Goal: Task Accomplishment & Management: Use online tool/utility

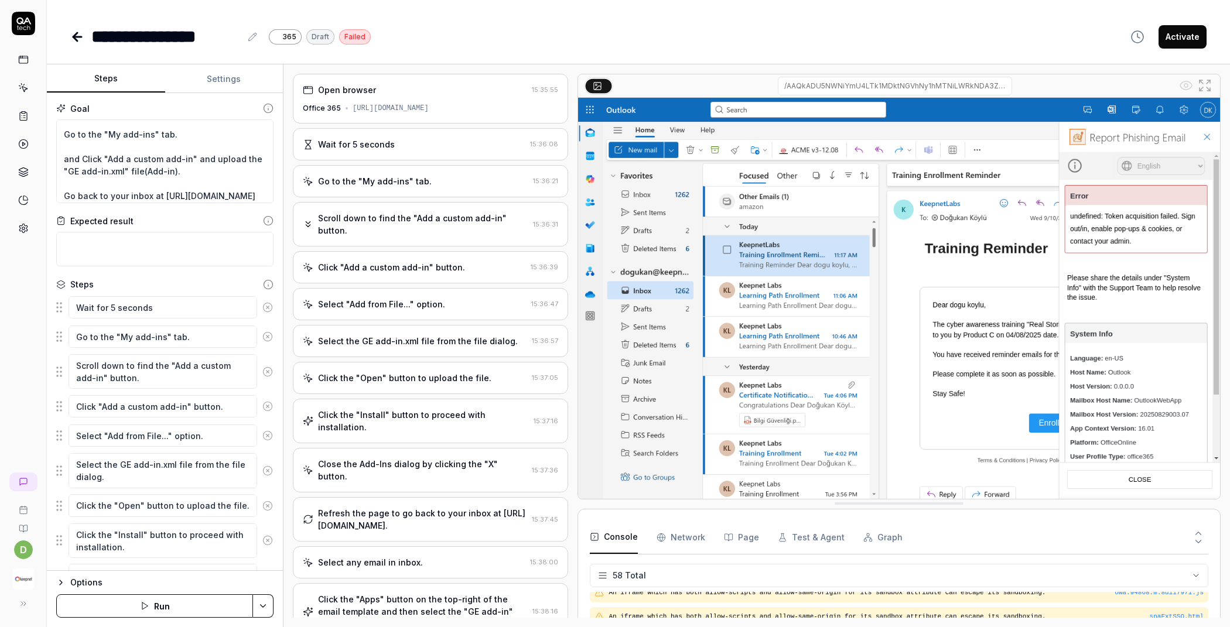
scroll to position [22, 0]
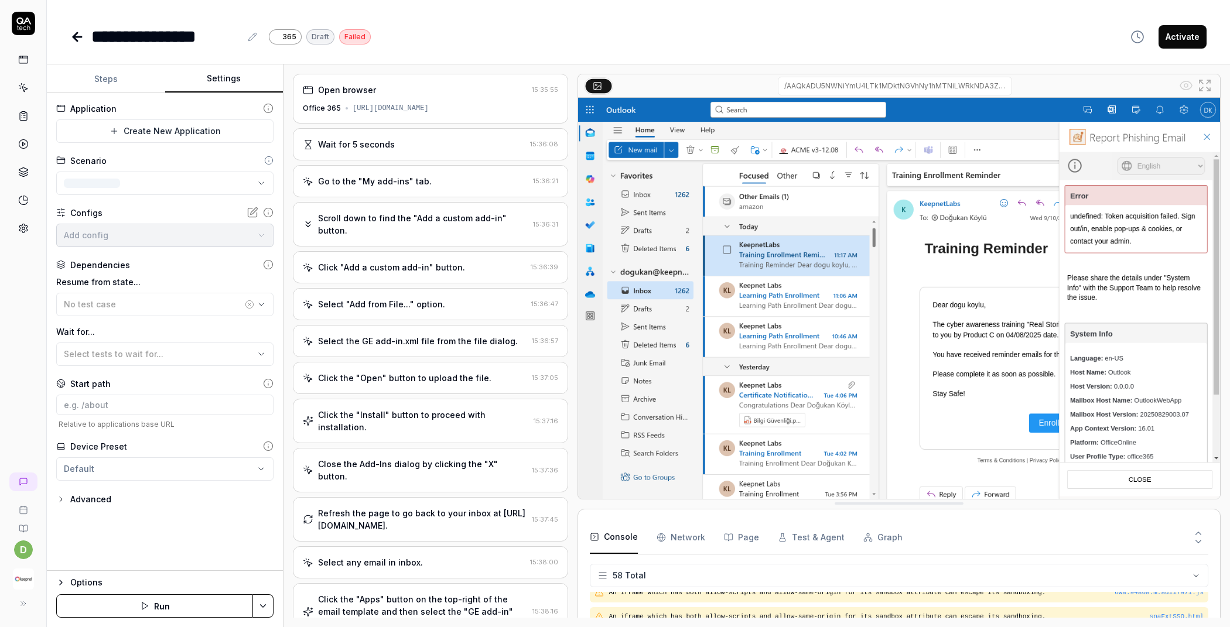
click at [213, 85] on button "Settings" at bounding box center [224, 79] width 118 height 28
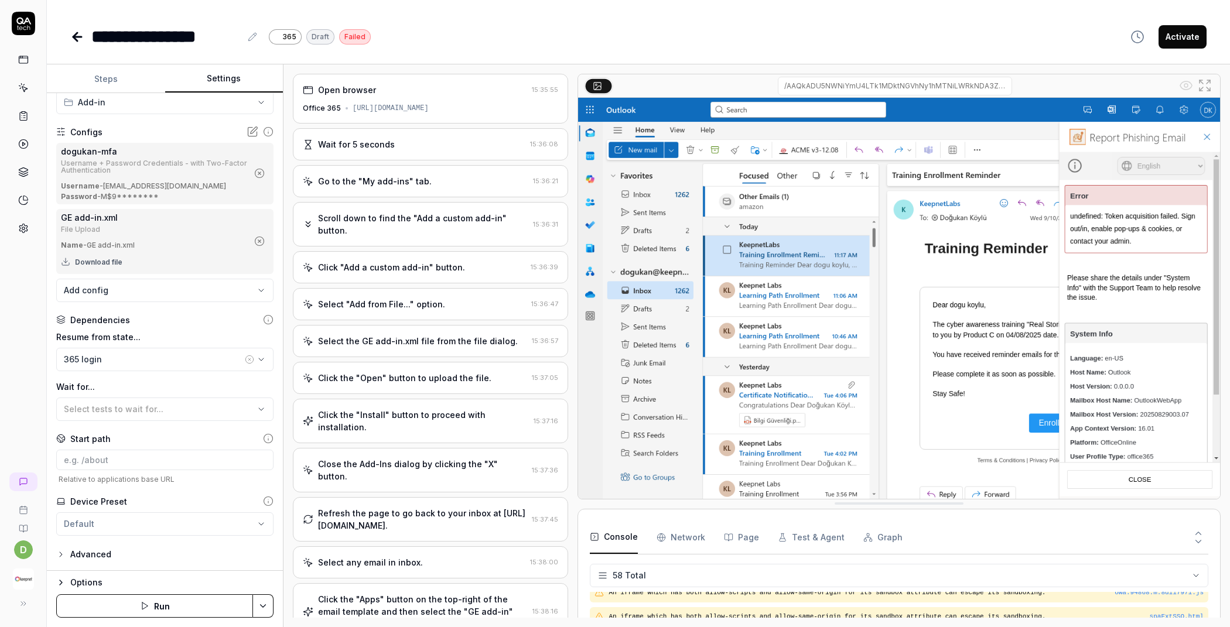
scroll to position [0, 0]
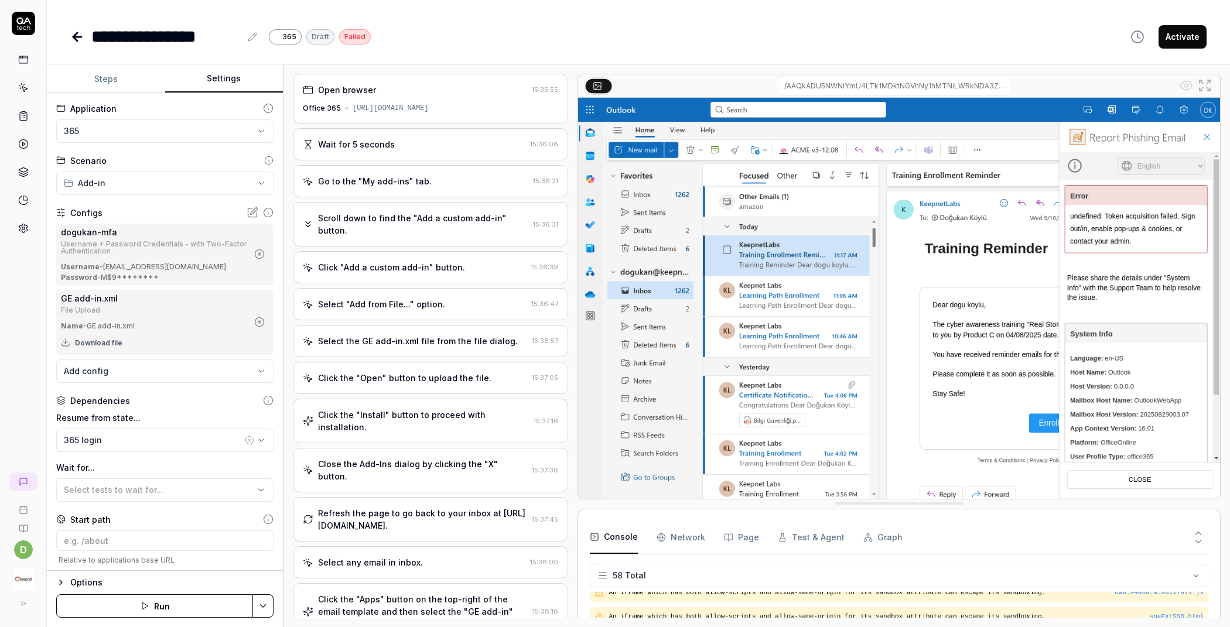
click at [116, 85] on button "Steps" at bounding box center [106, 79] width 118 height 28
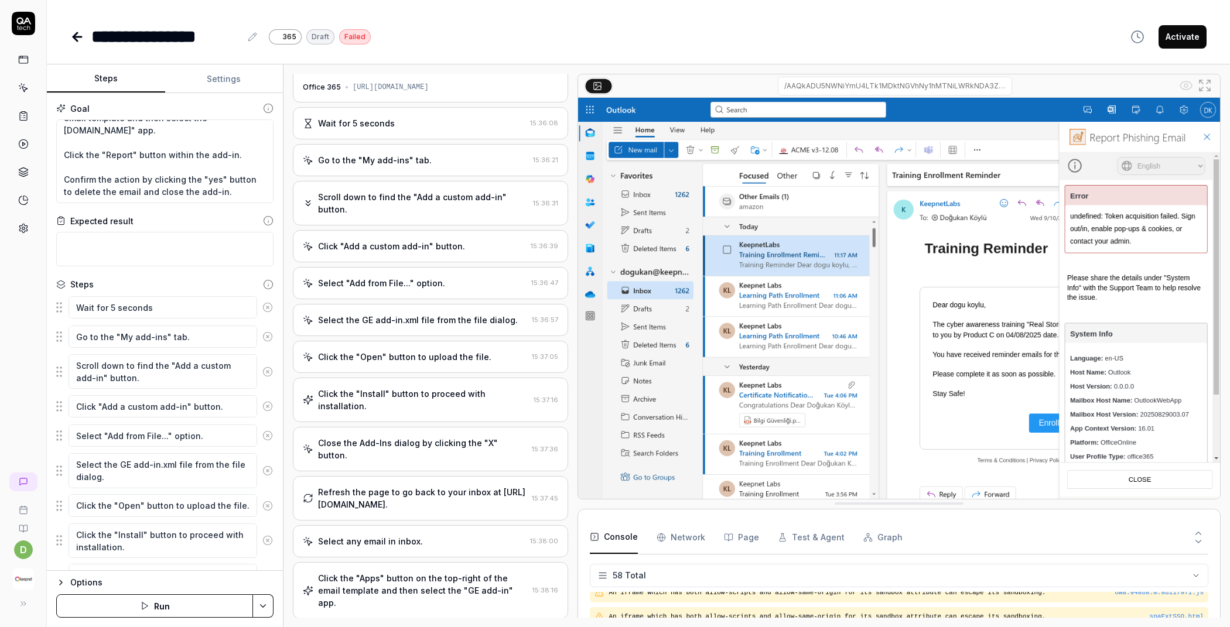
scroll to position [47, 0]
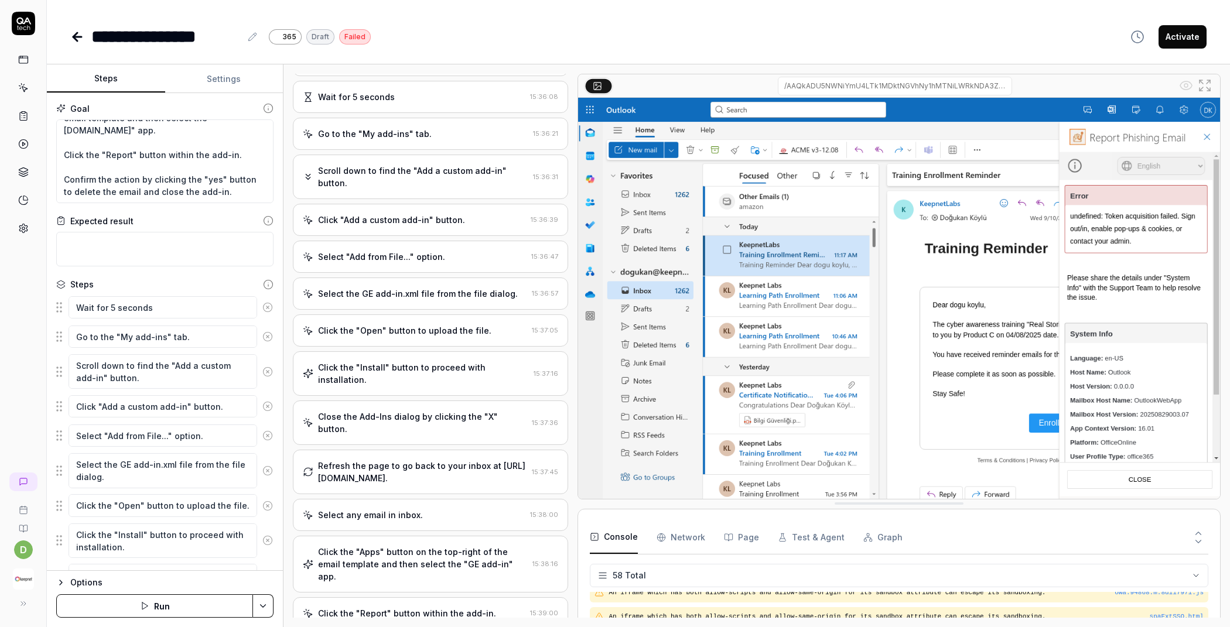
click at [238, 78] on button "Settings" at bounding box center [224, 79] width 118 height 28
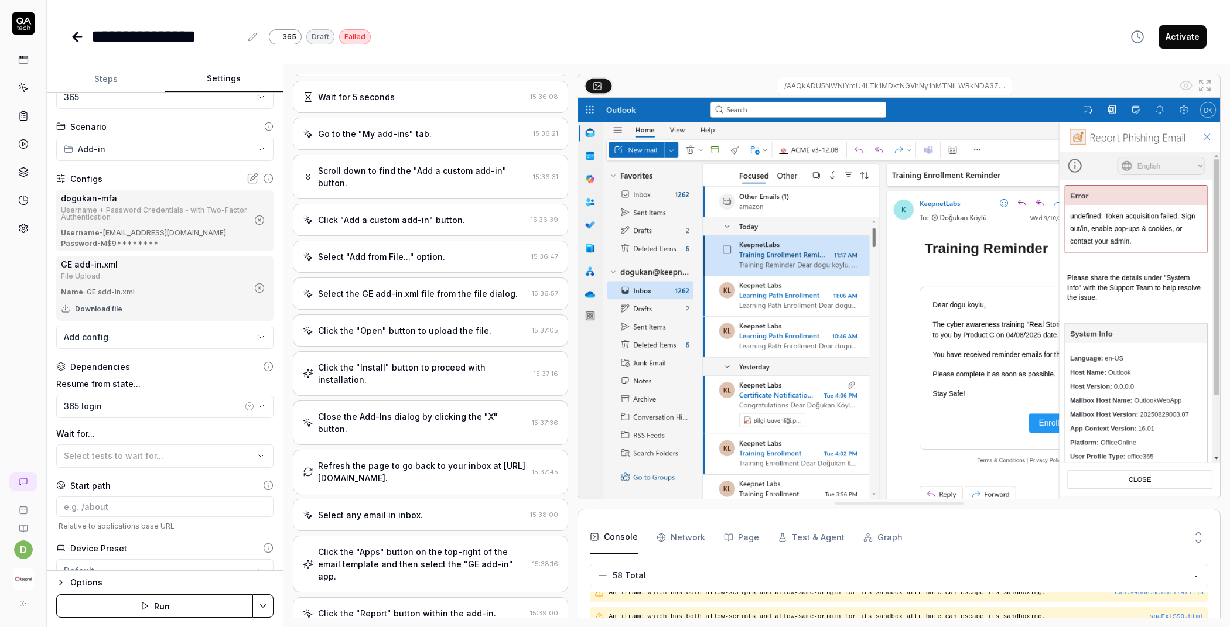
scroll to position [0, 0]
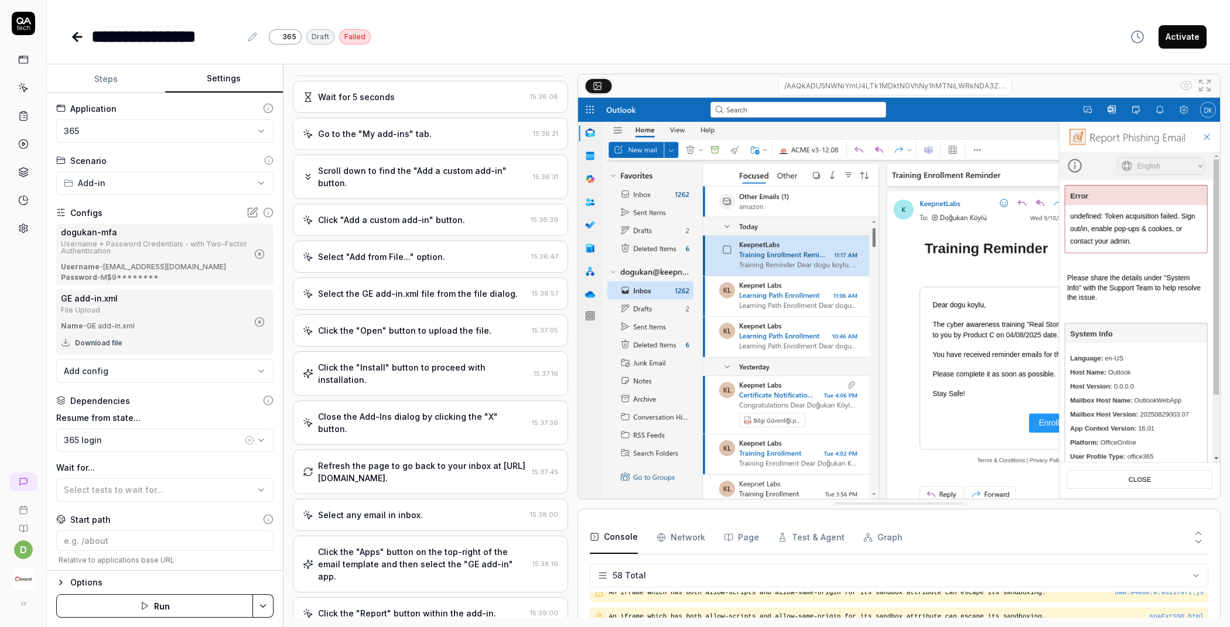
click at [115, 72] on button "Steps" at bounding box center [106, 79] width 118 height 28
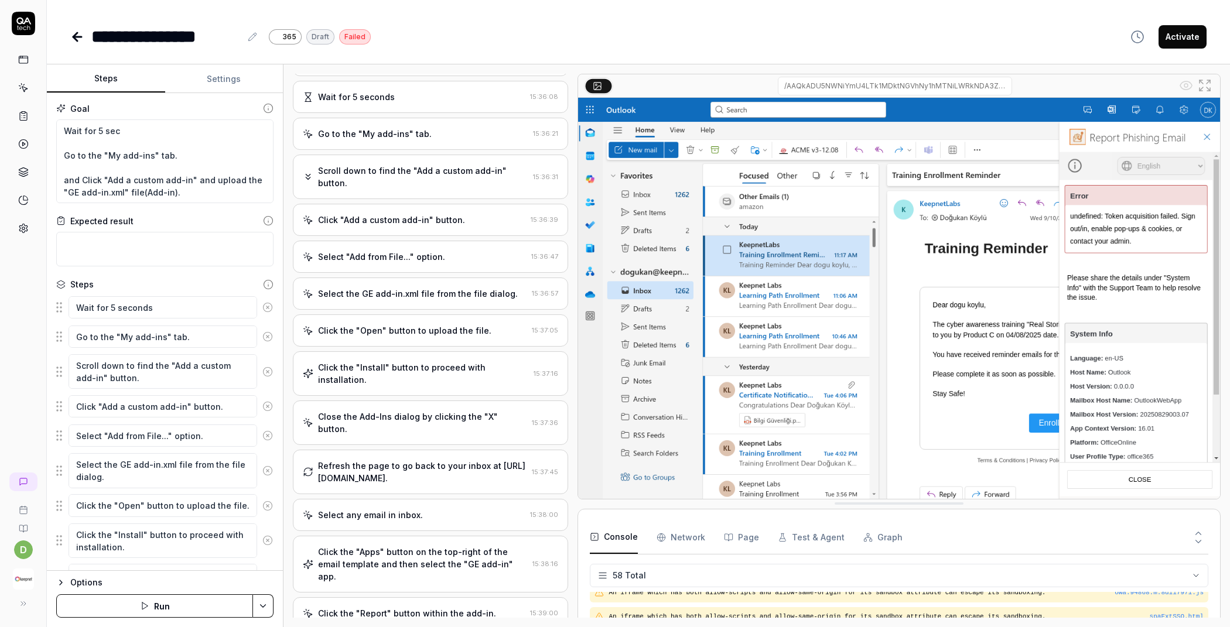
click at [262, 308] on icon at bounding box center [267, 307] width 11 height 11
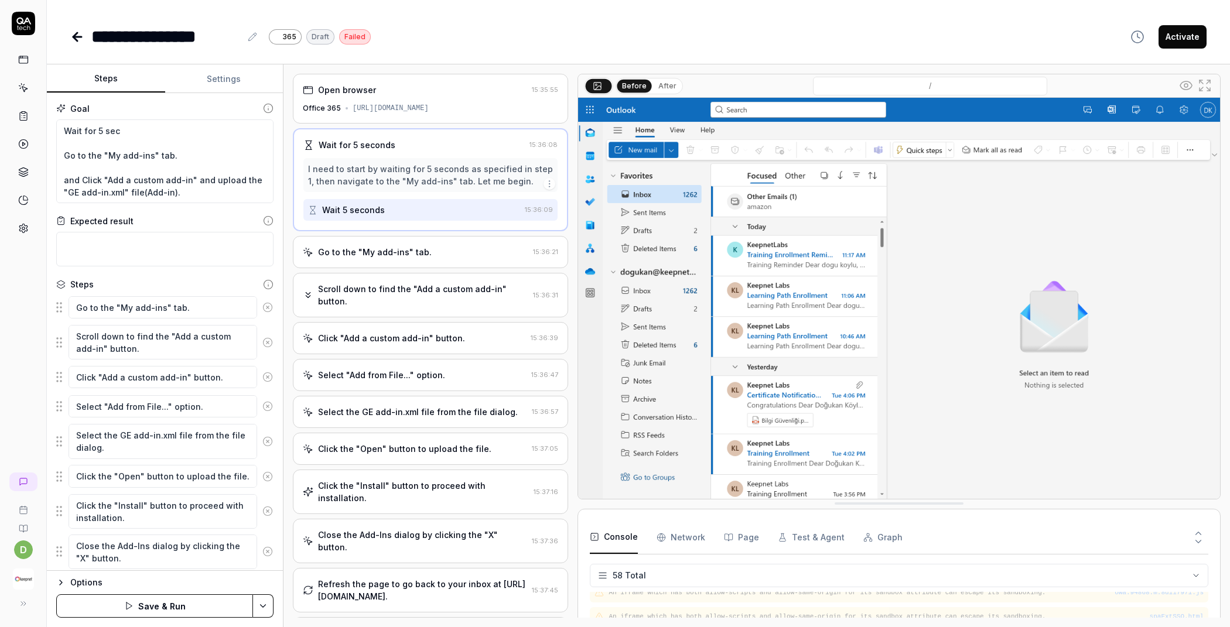
click at [262, 308] on icon at bounding box center [267, 307] width 11 height 11
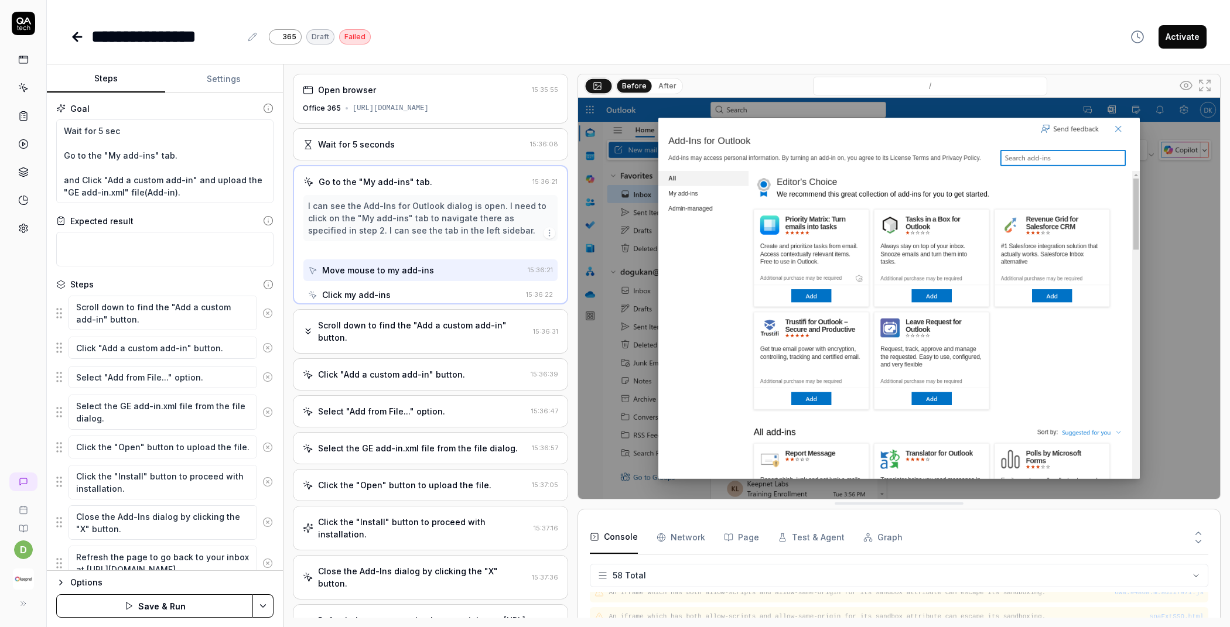
click at [263, 309] on circle at bounding box center [267, 313] width 9 height 9
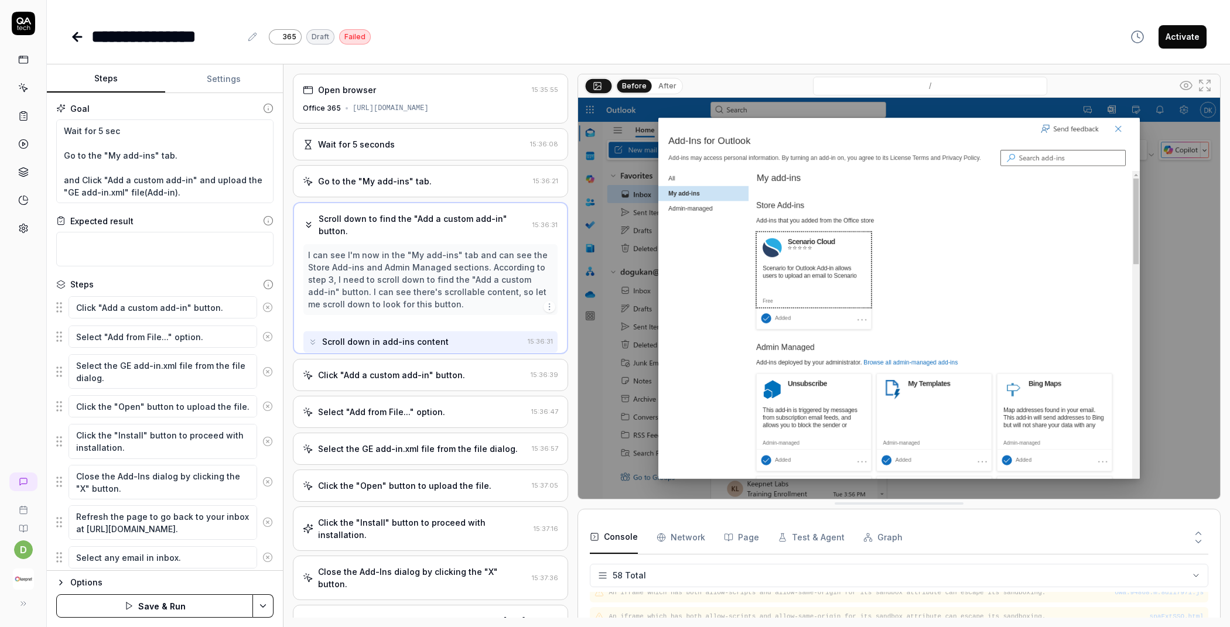
click at [262, 308] on icon at bounding box center [267, 307] width 11 height 11
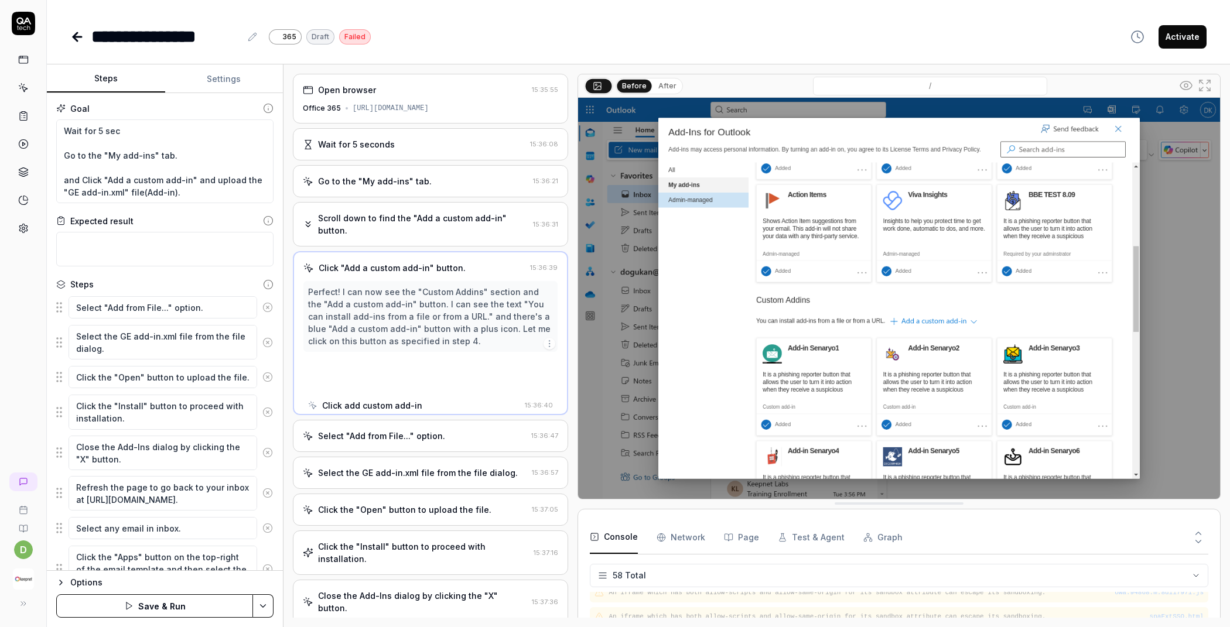
click at [262, 308] on icon at bounding box center [267, 307] width 11 height 11
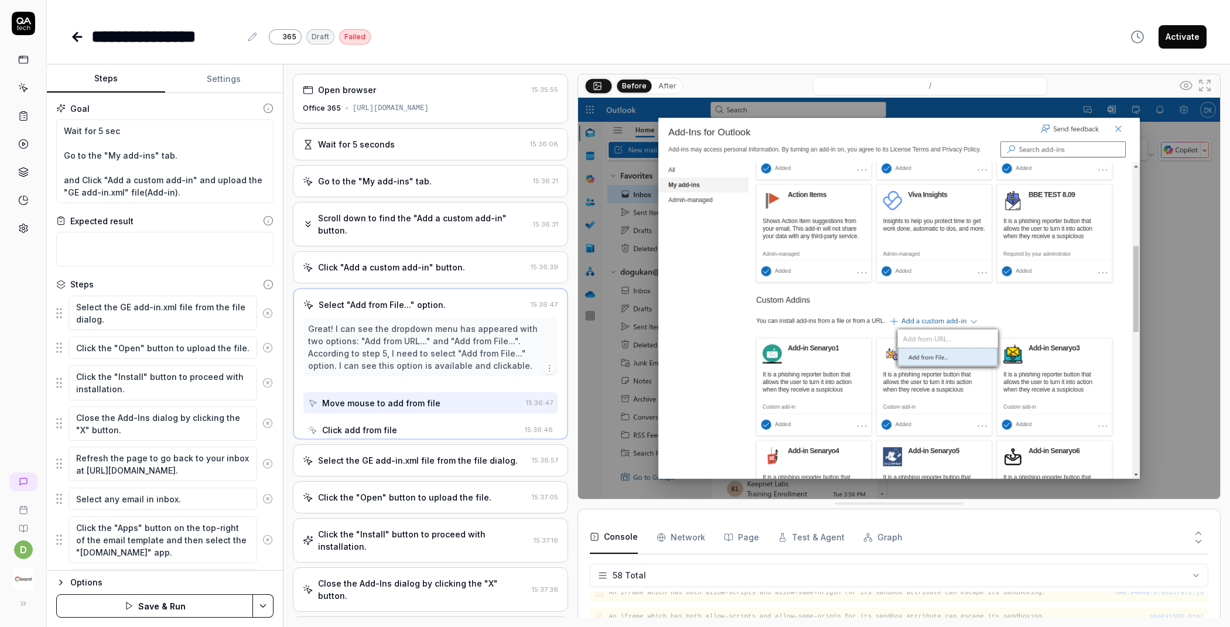
click at [263, 309] on circle at bounding box center [267, 313] width 9 height 9
click at [262, 343] on icon at bounding box center [267, 348] width 11 height 11
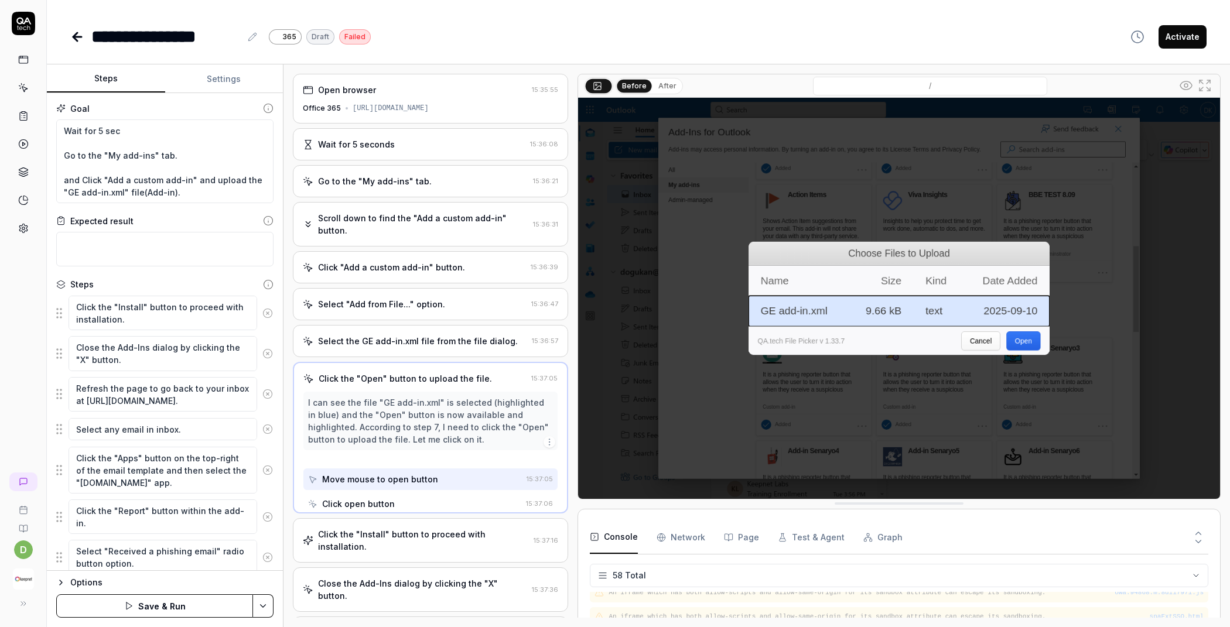
click at [263, 309] on circle at bounding box center [267, 313] width 9 height 9
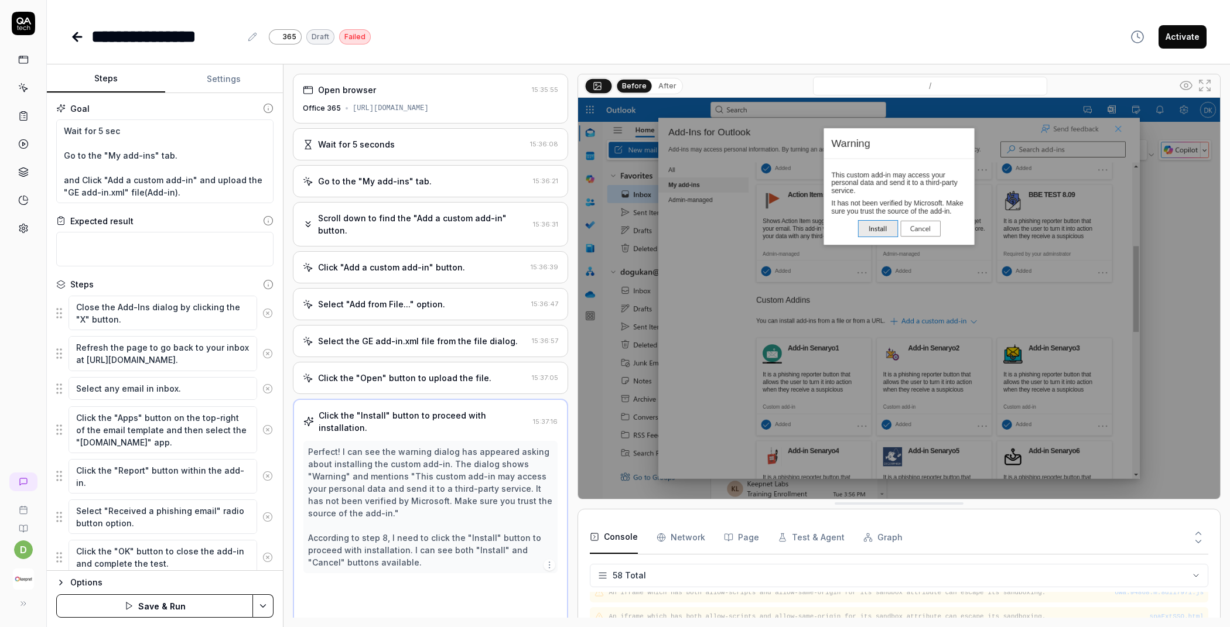
click at [262, 309] on icon at bounding box center [267, 313] width 11 height 11
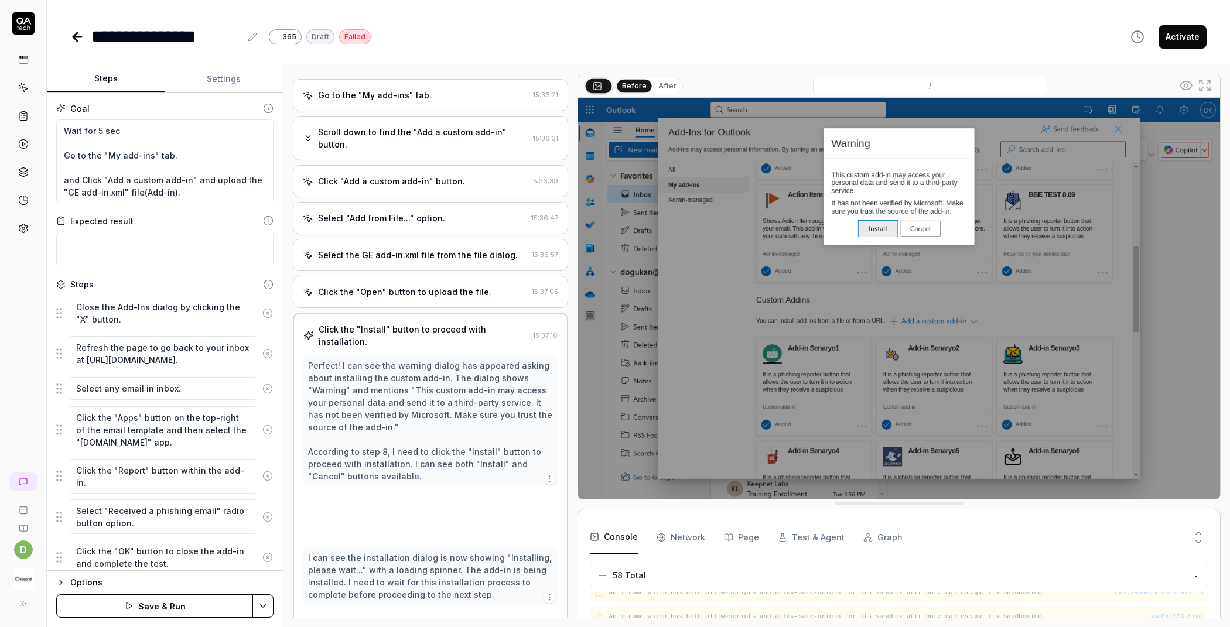
click at [257, 342] on button at bounding box center [267, 353] width 20 height 23
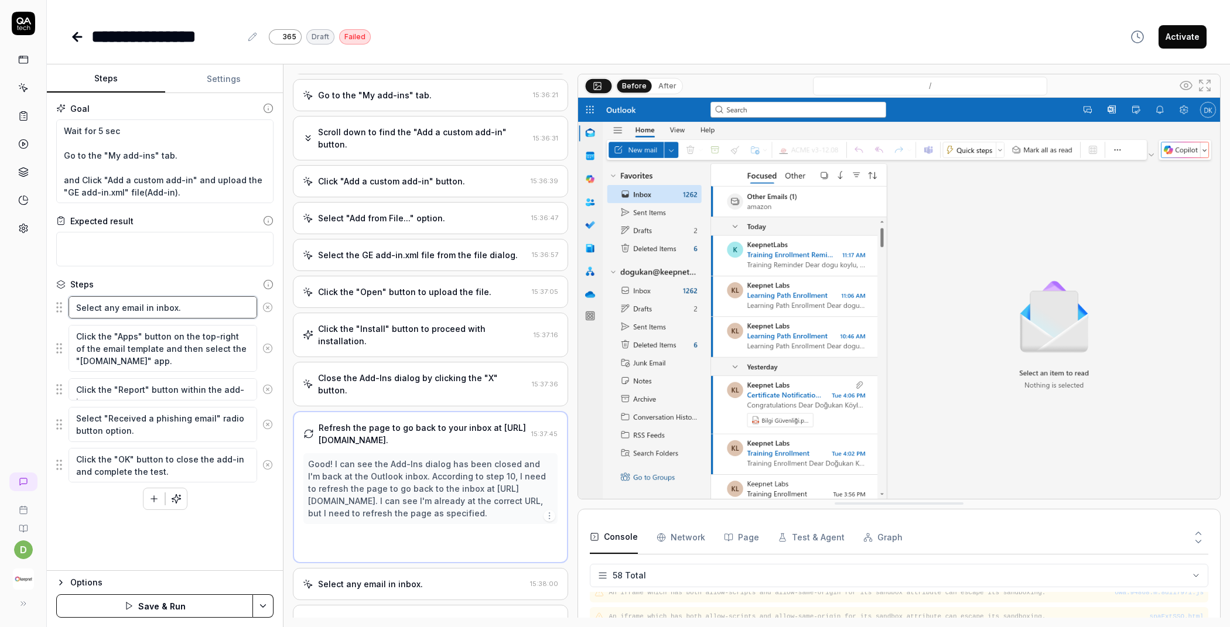
click at [256, 309] on textarea "Select any email in inbox." at bounding box center [163, 307] width 189 height 22
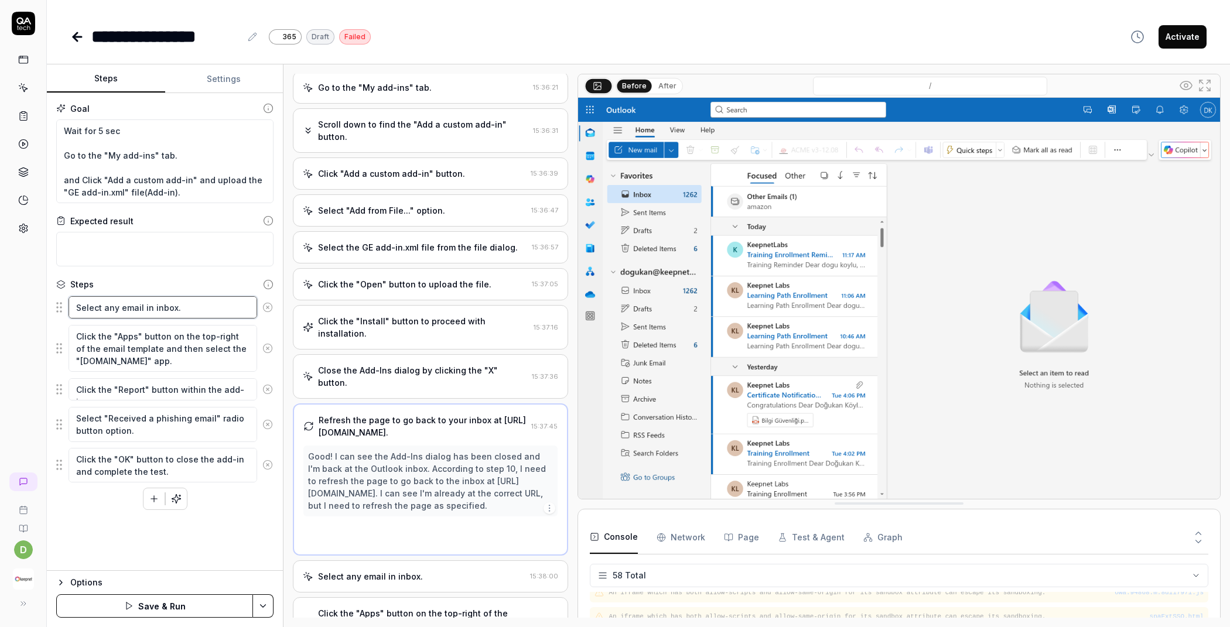
scroll to position [97, 0]
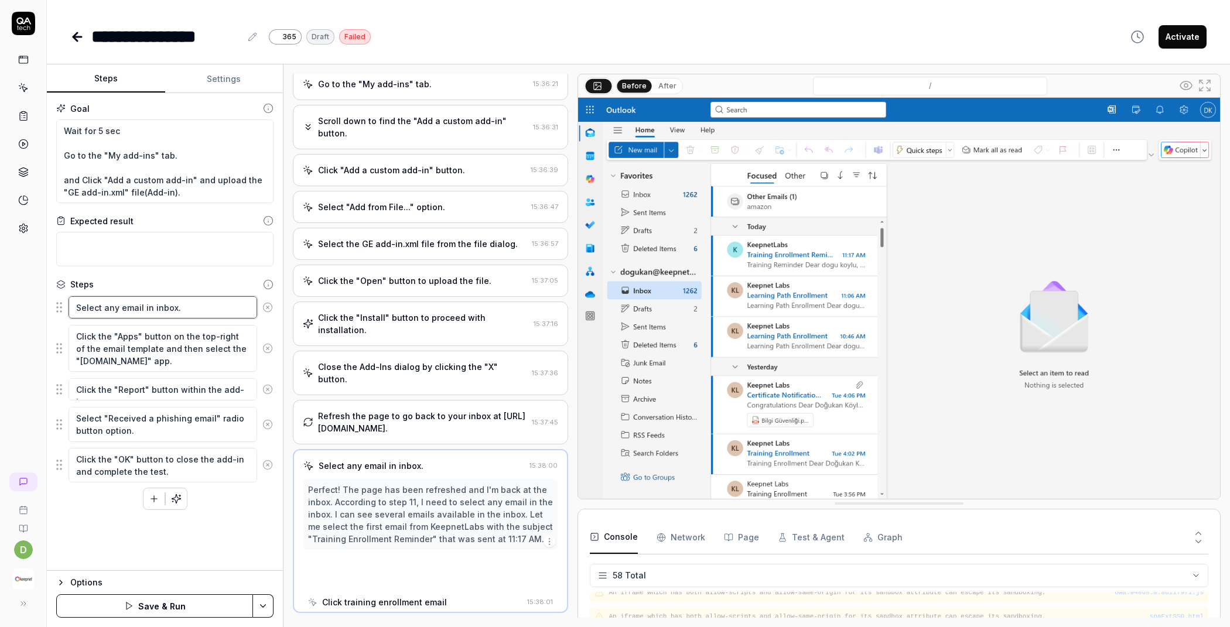
click at [256, 309] on textarea "Select any email in inbox." at bounding box center [163, 307] width 189 height 22
click at [261, 309] on button at bounding box center [267, 307] width 20 height 23
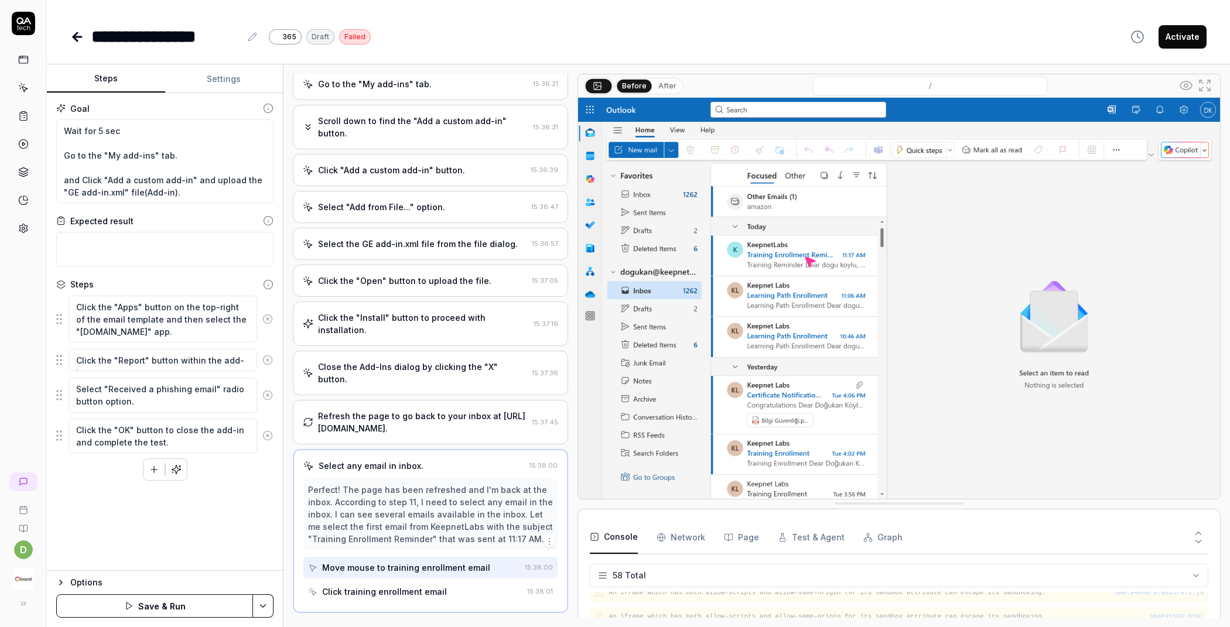
click at [264, 308] on button at bounding box center [267, 318] width 20 height 23
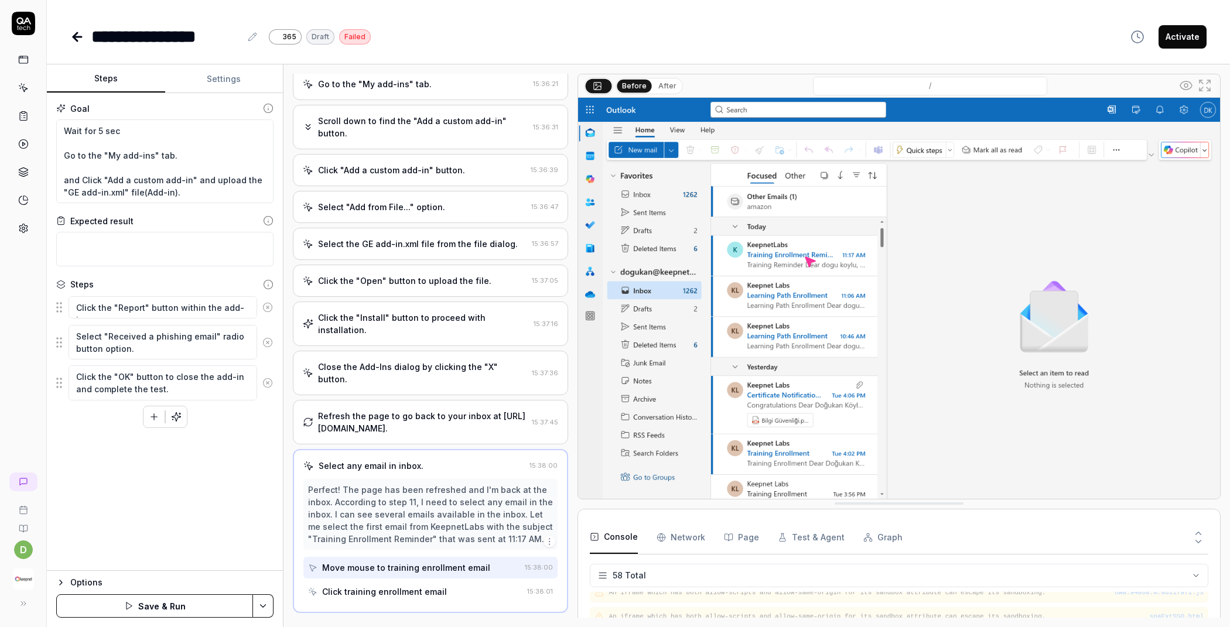
click at [265, 308] on icon at bounding box center [267, 307] width 11 height 11
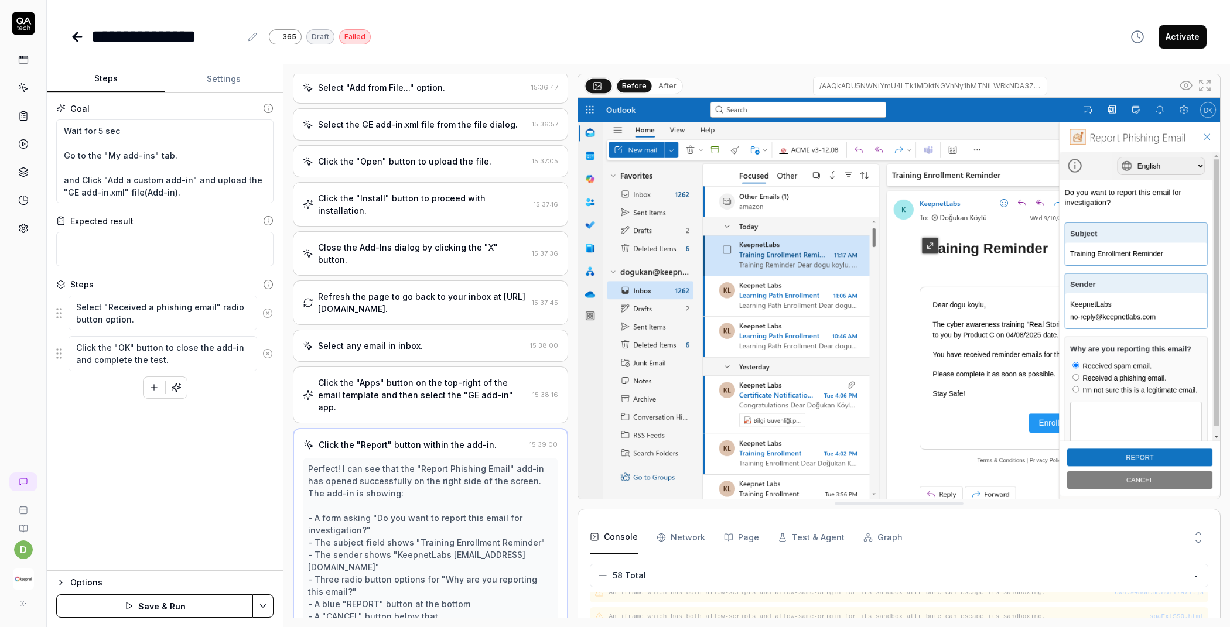
click at [265, 308] on icon at bounding box center [267, 313] width 11 height 11
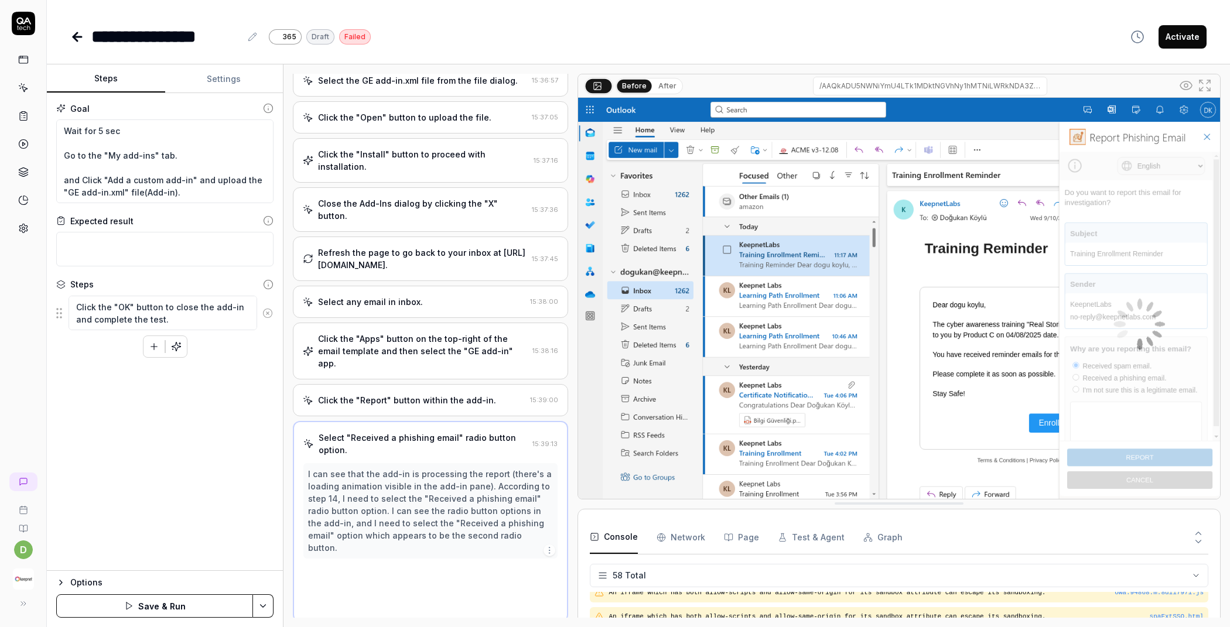
click at [264, 309] on circle at bounding box center [267, 313] width 9 height 9
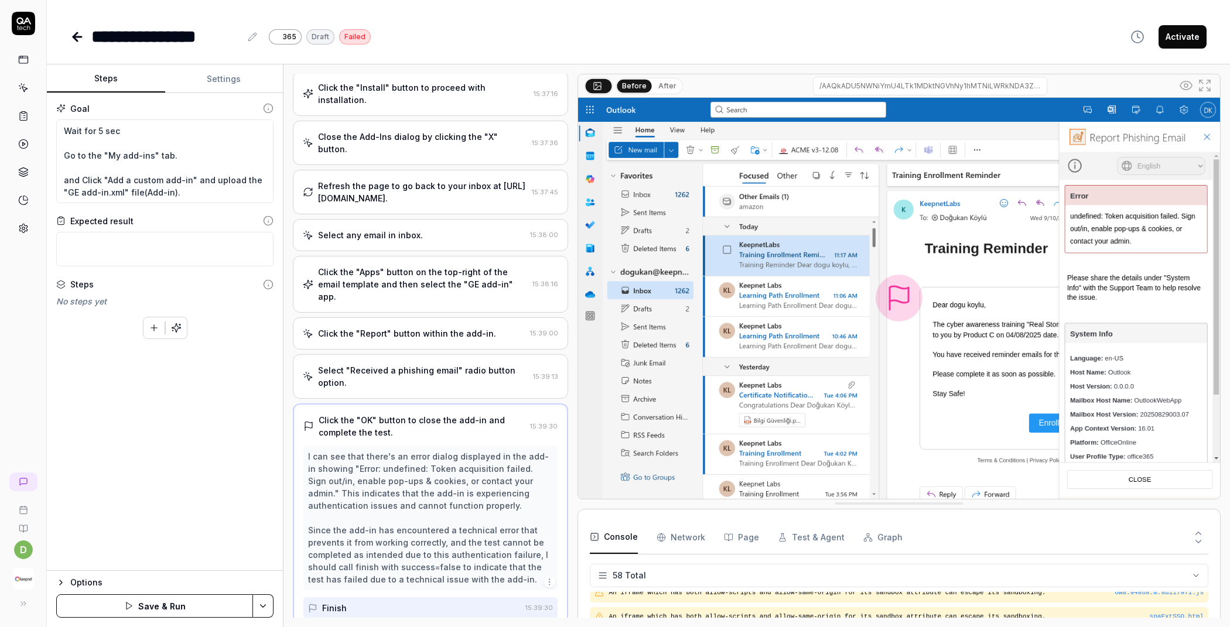
scroll to position [343, 0]
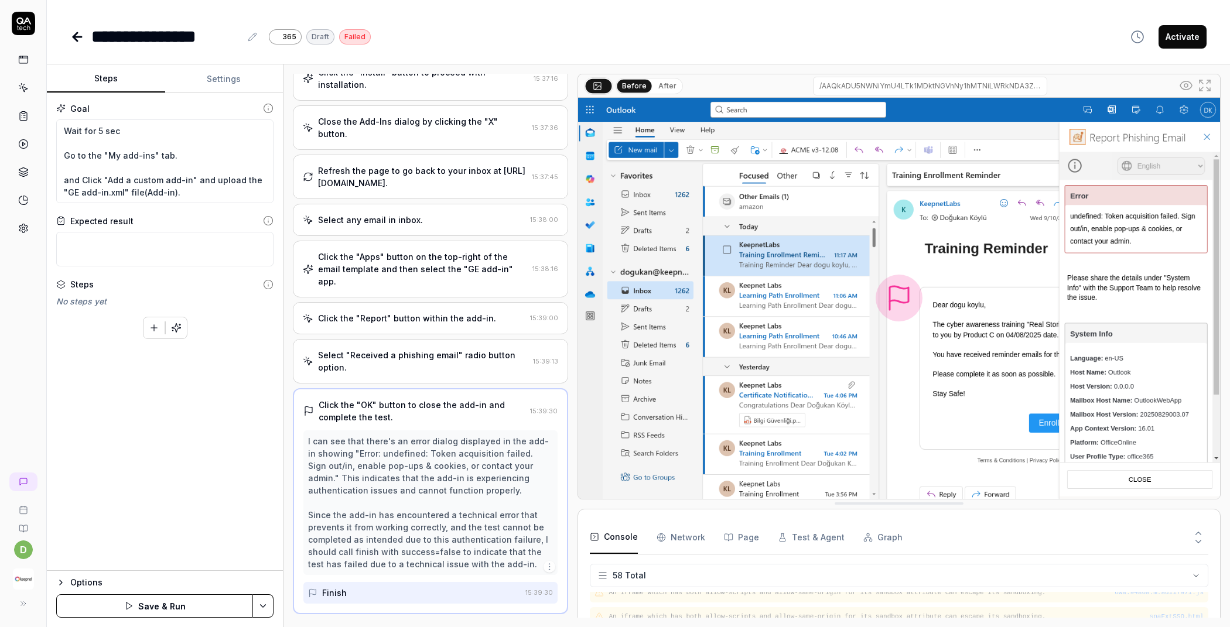
click at [265, 309] on div "Steps No steps yet To pick up a draggable item, press the space bar. While drag…" at bounding box center [164, 308] width 217 height 61
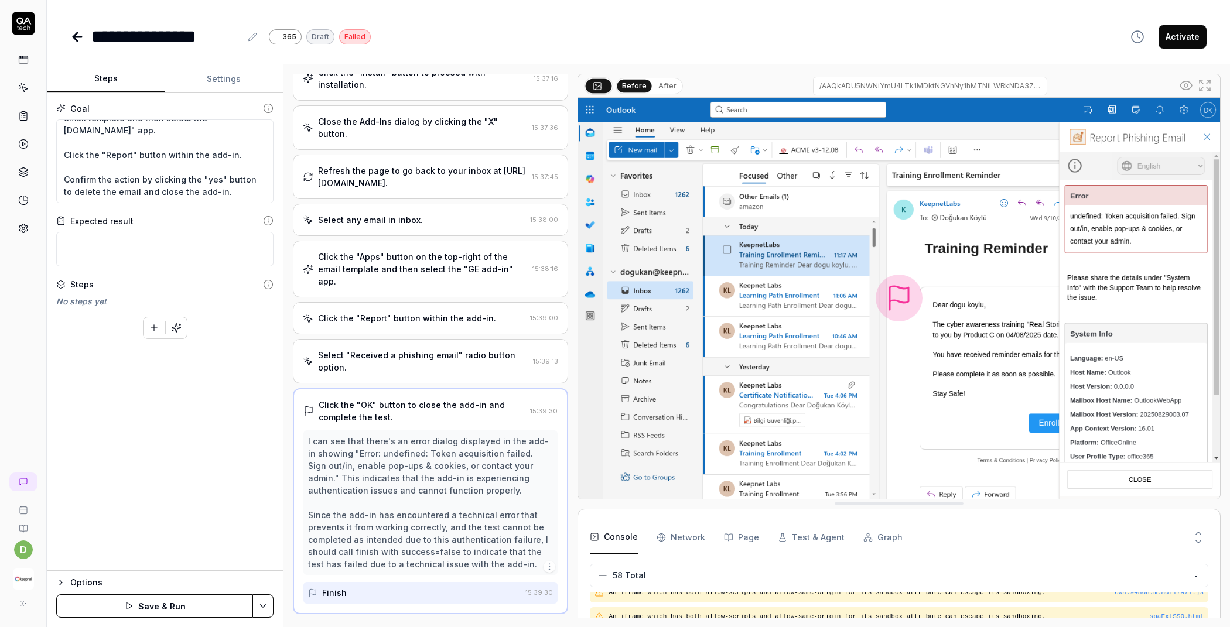
scroll to position [184, 0]
click at [176, 605] on button "Save & Run" at bounding box center [154, 605] width 197 height 23
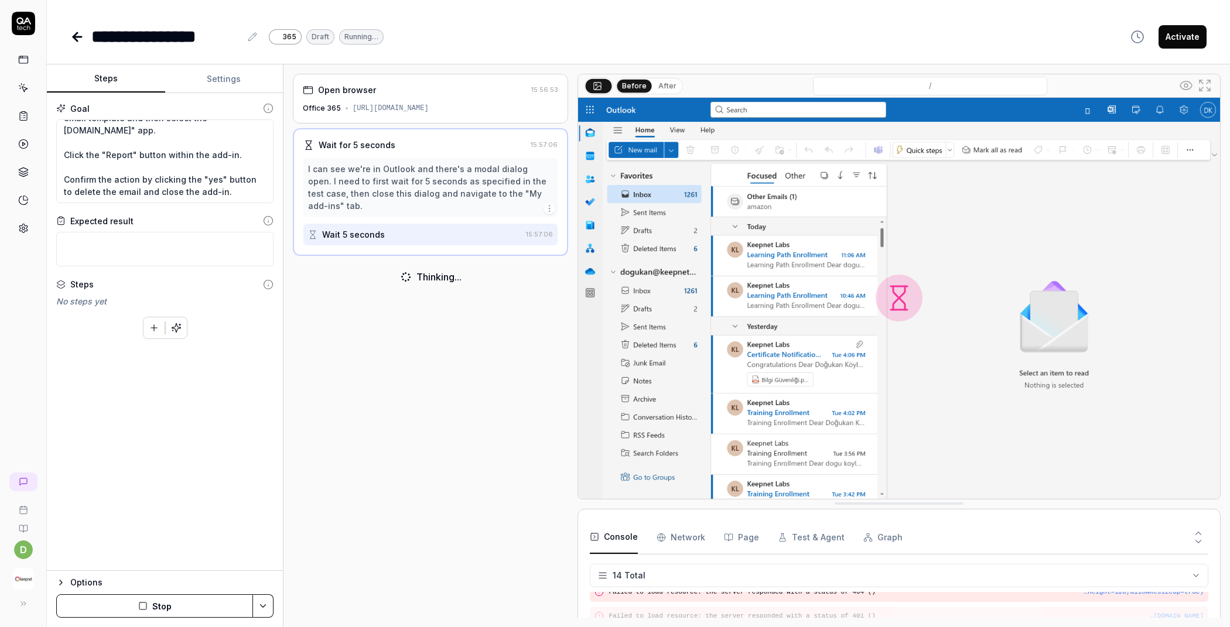
scroll to position [275, 0]
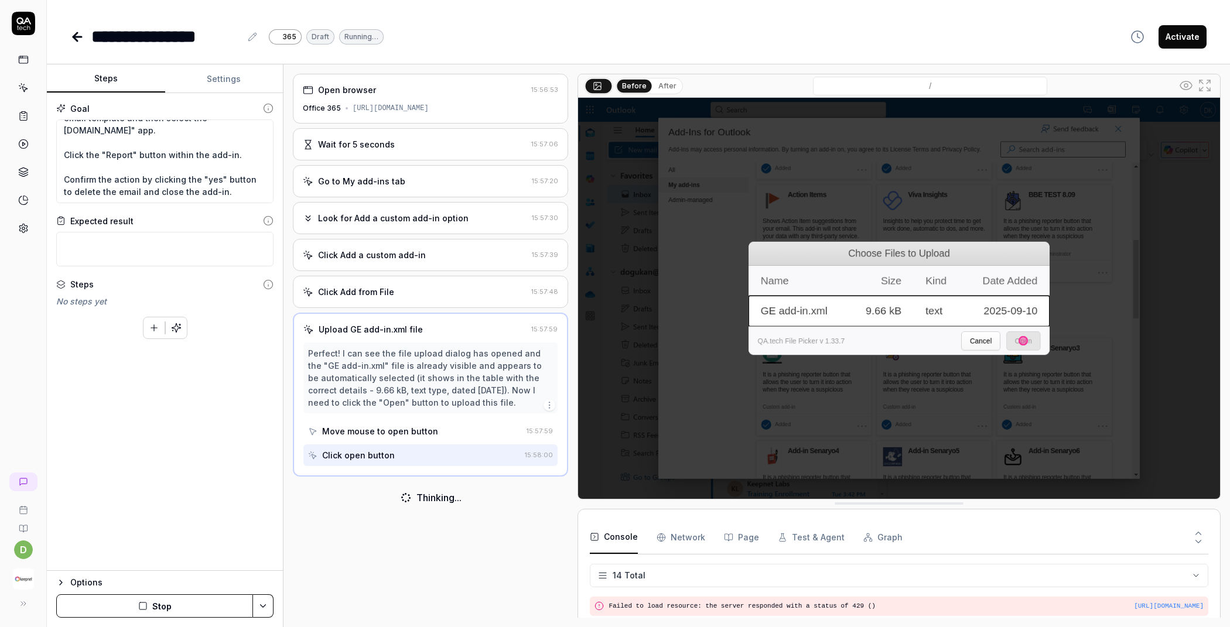
click at [659, 88] on button "After" at bounding box center [667, 86] width 28 height 13
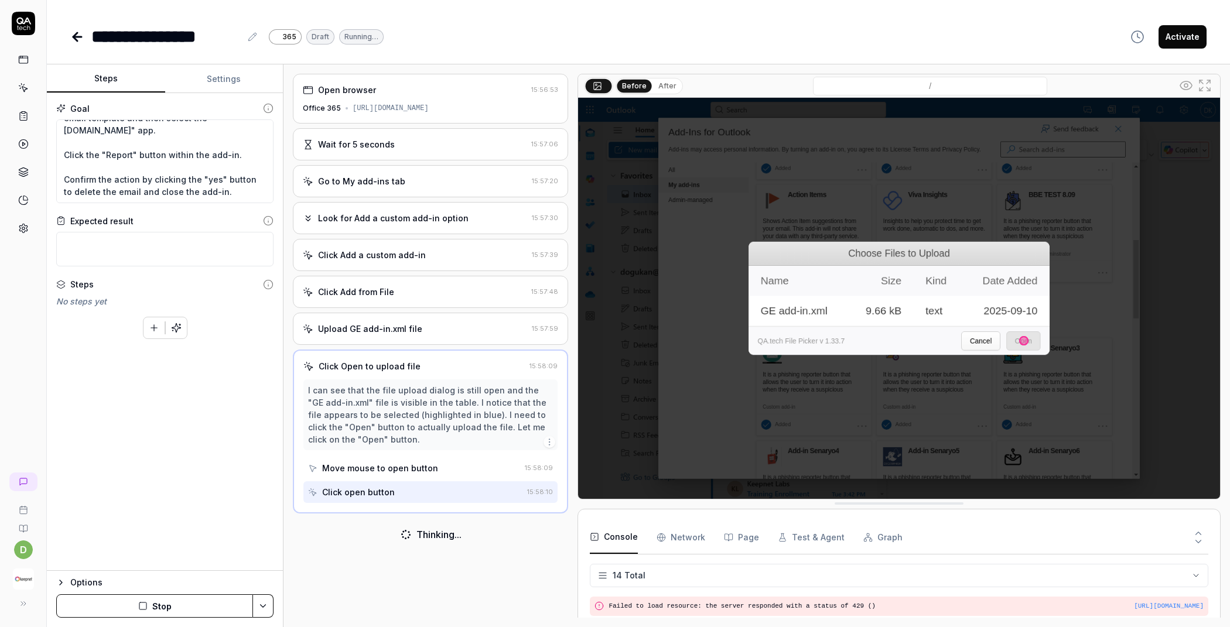
click at [667, 88] on button "After" at bounding box center [667, 86] width 28 height 13
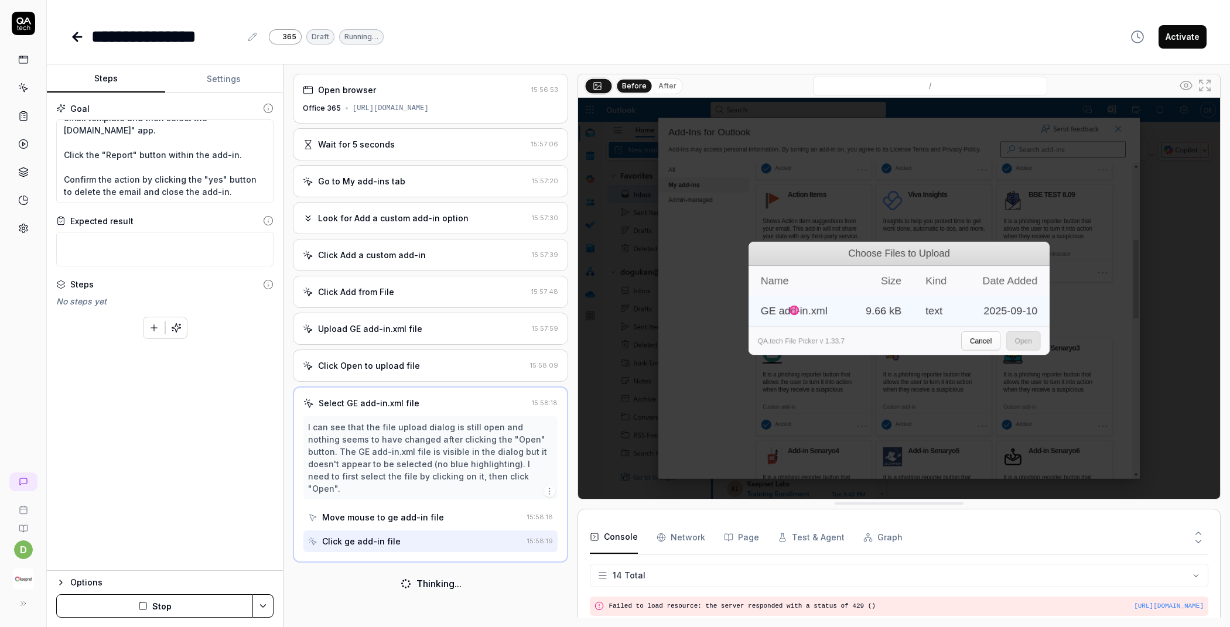
click at [657, 88] on button "After" at bounding box center [667, 86] width 28 height 13
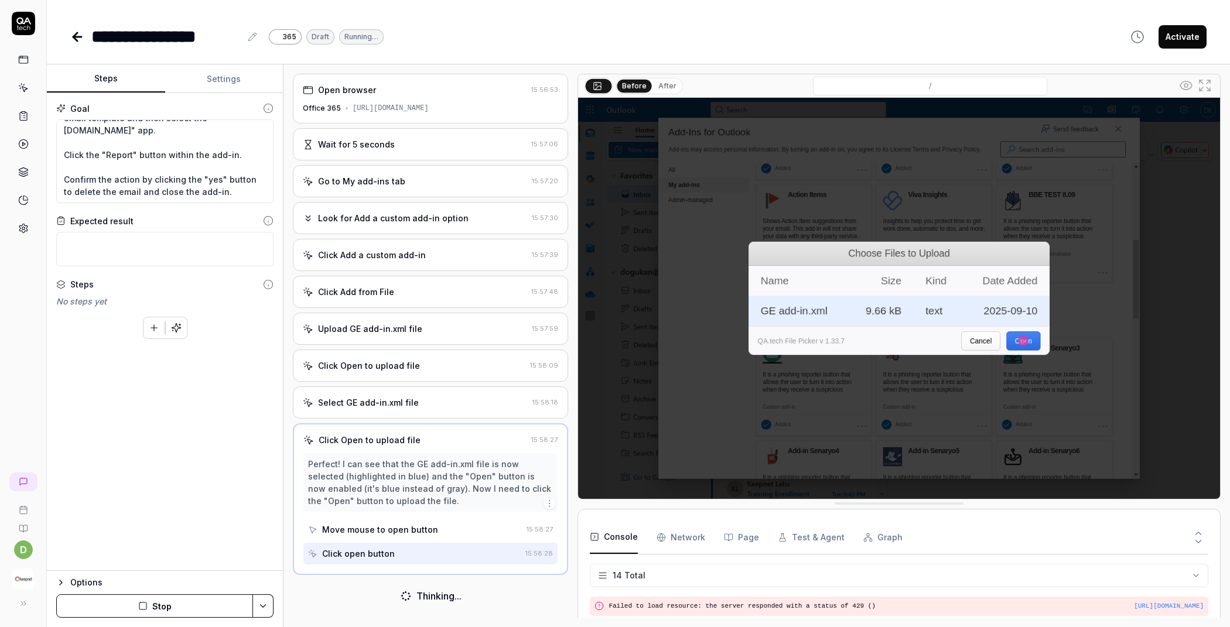
scroll to position [0, 0]
click at [655, 86] on button "After" at bounding box center [667, 86] width 28 height 13
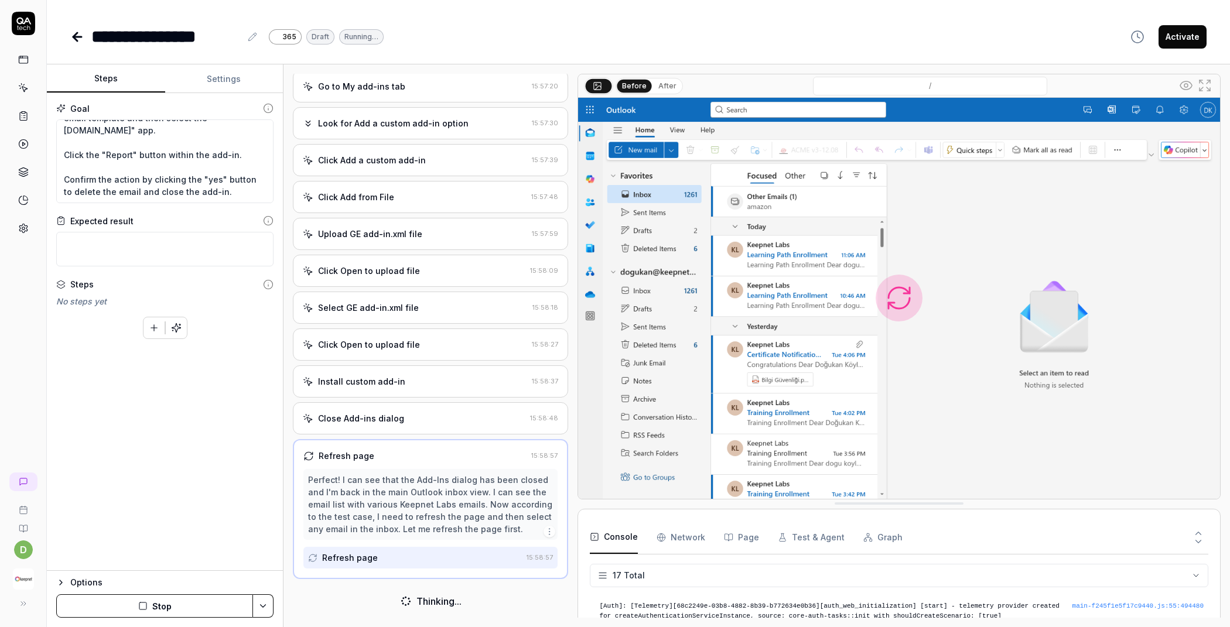
scroll to position [346, 0]
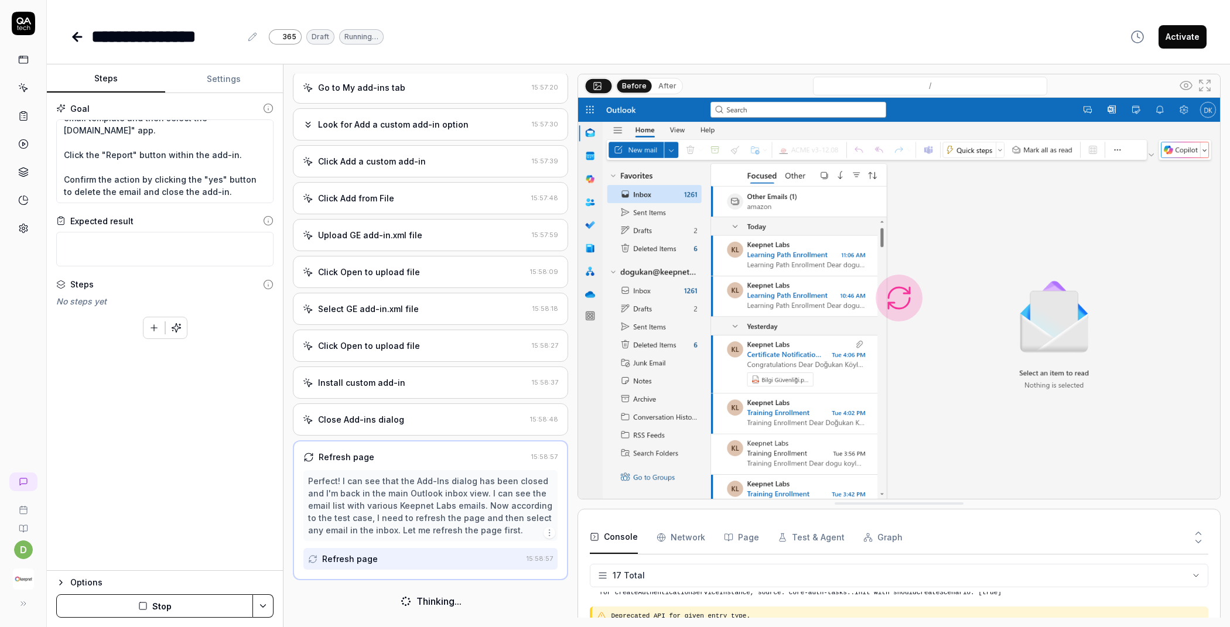
click at [662, 86] on button "After" at bounding box center [667, 86] width 28 height 13
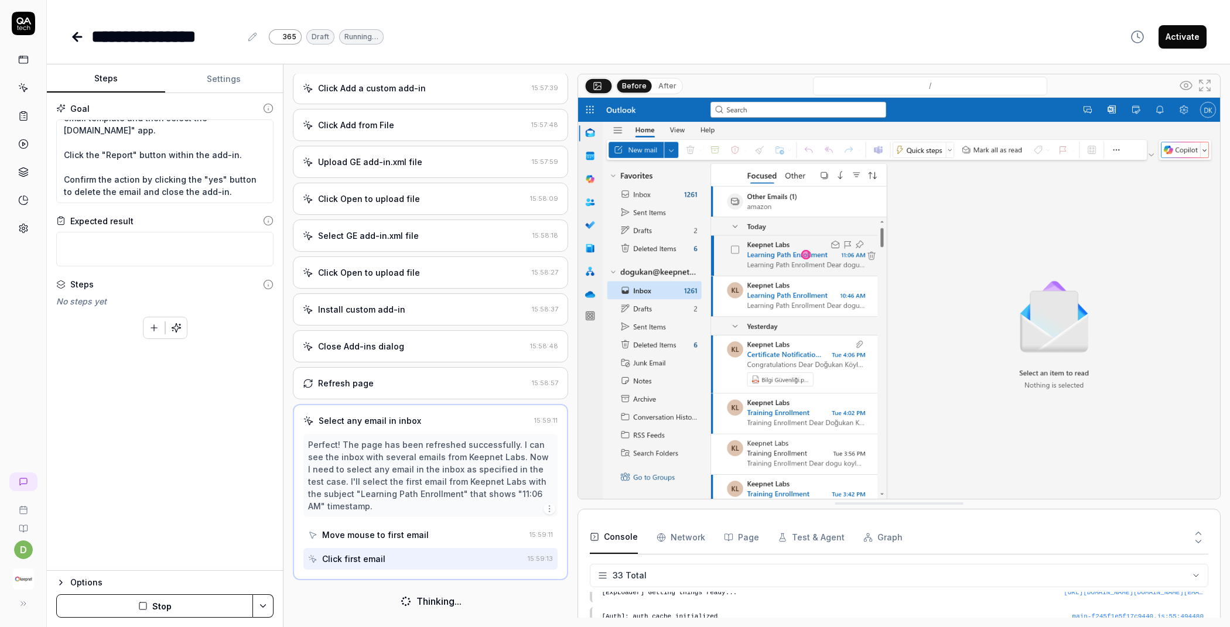
scroll to position [171, 0]
click at [671, 89] on button "After" at bounding box center [667, 86] width 28 height 13
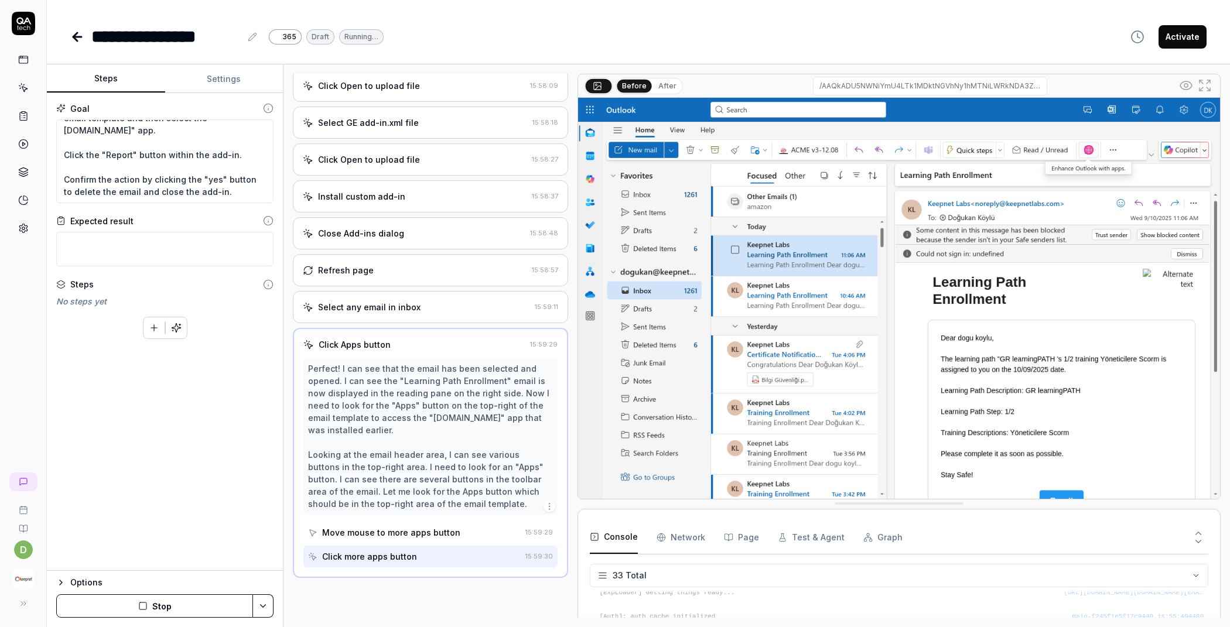
scroll to position [281, 0]
click at [671, 91] on button "After" at bounding box center [667, 86] width 28 height 13
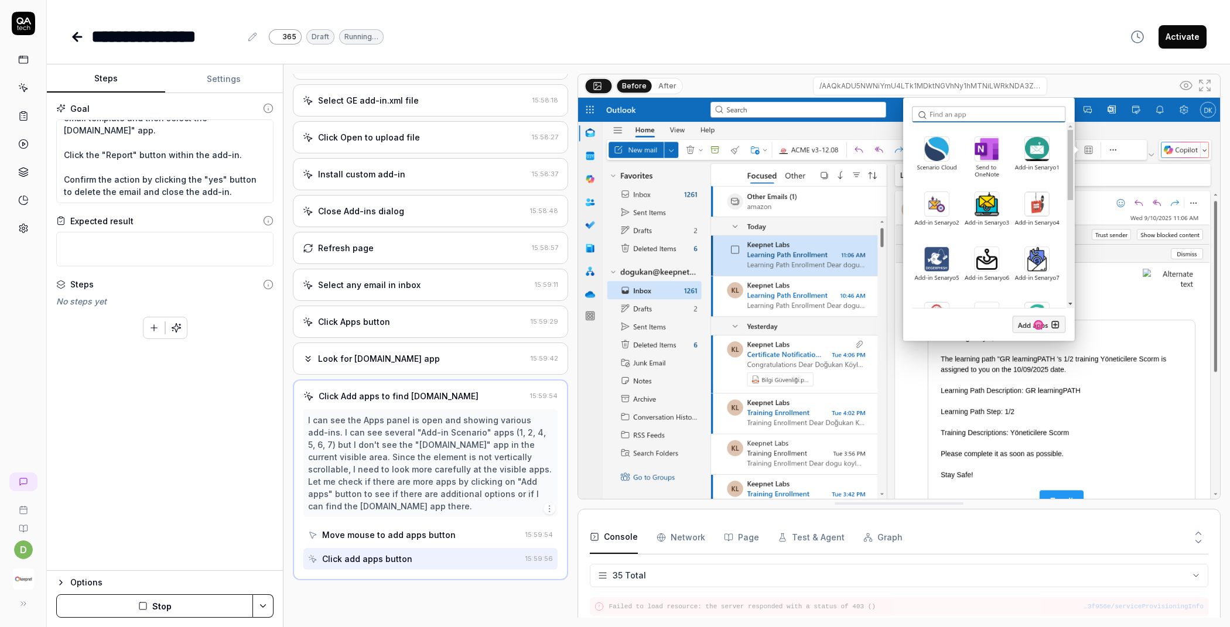
scroll to position [305, 0]
click at [668, 88] on button "After" at bounding box center [667, 86] width 28 height 13
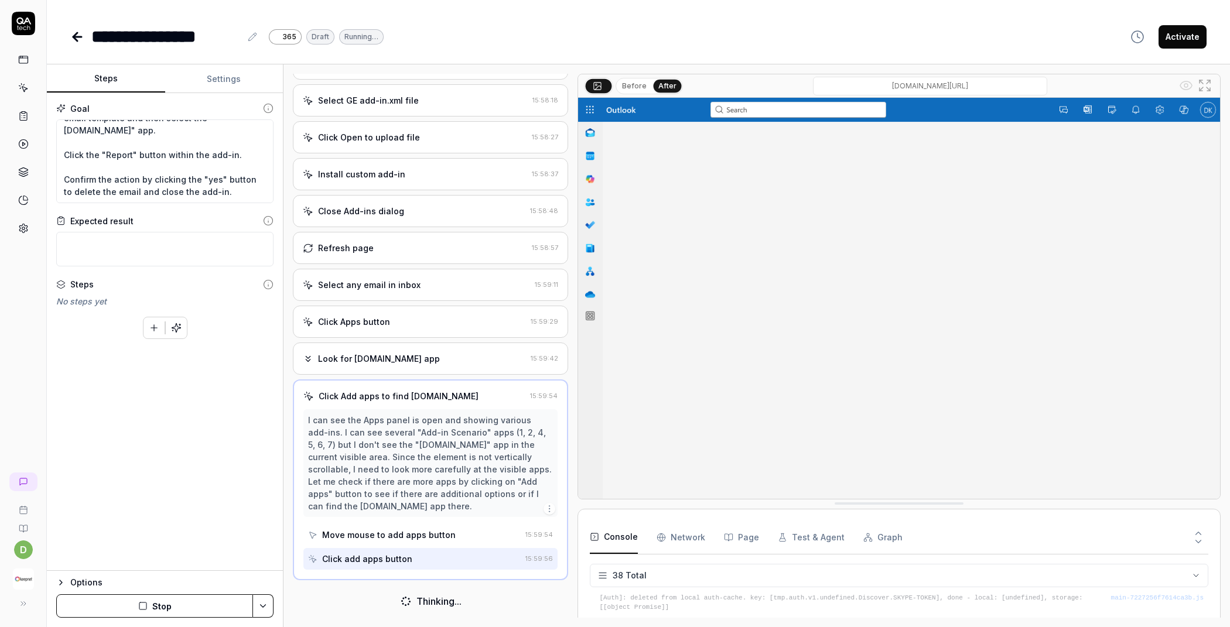
scroll to position [883, 0]
click at [398, 352] on div "Look for [DOMAIN_NAME] app" at bounding box center [379, 358] width 122 height 12
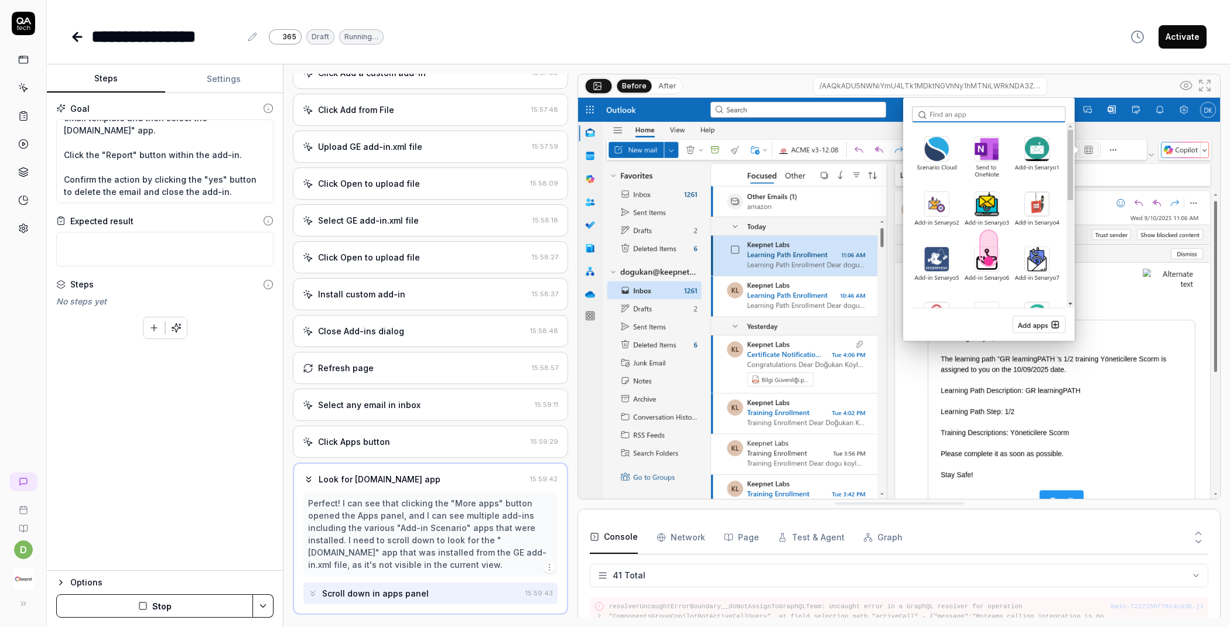
scroll to position [953, 0]
click at [670, 83] on button "After" at bounding box center [667, 86] width 28 height 13
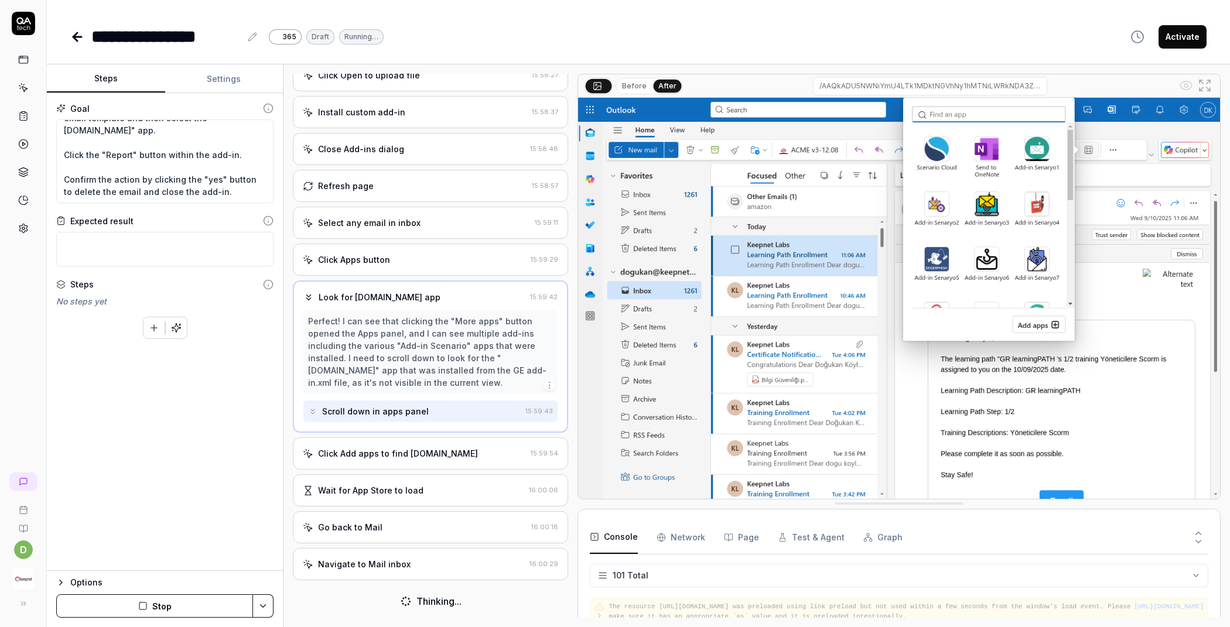
scroll to position [366, 0]
click at [362, 578] on div "Navigate to Mail inbox 16:00:29" at bounding box center [430, 564] width 275 height 32
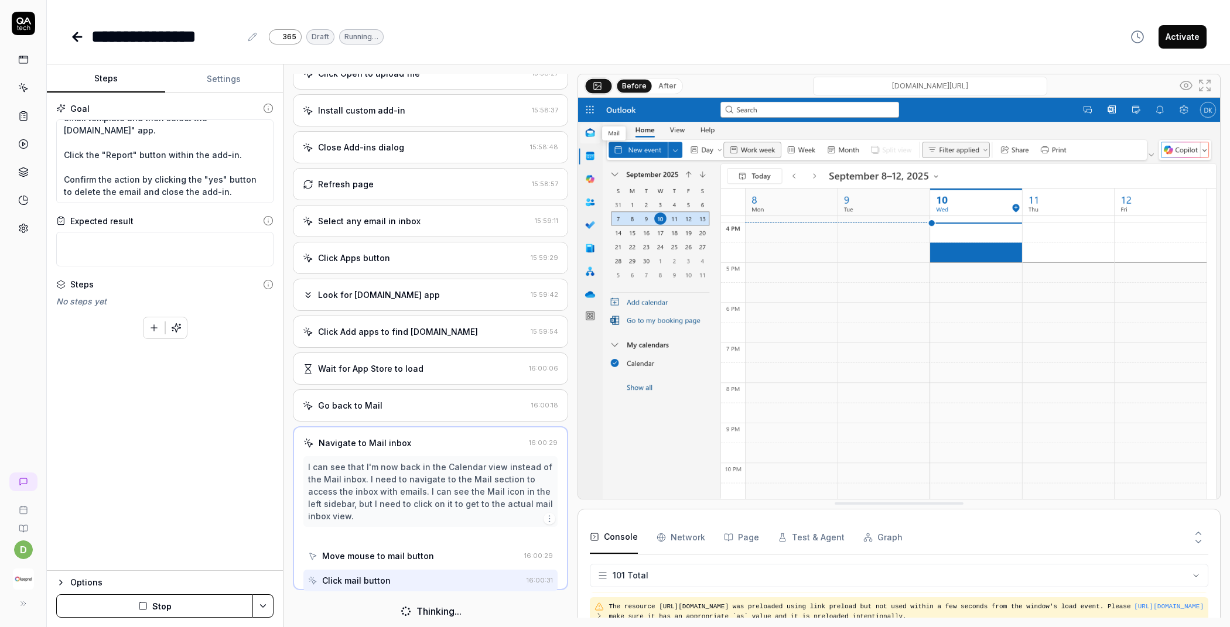
scroll to position [378, 0]
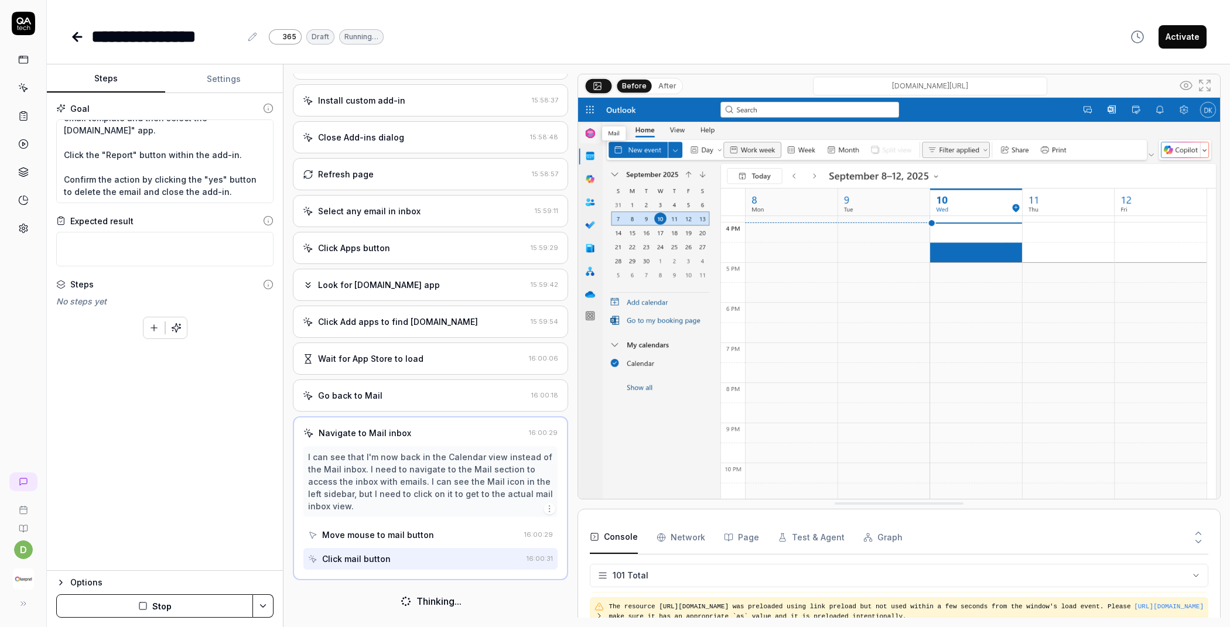
click at [406, 403] on div "Go back to Mail 16:00:18" at bounding box center [430, 395] width 275 height 32
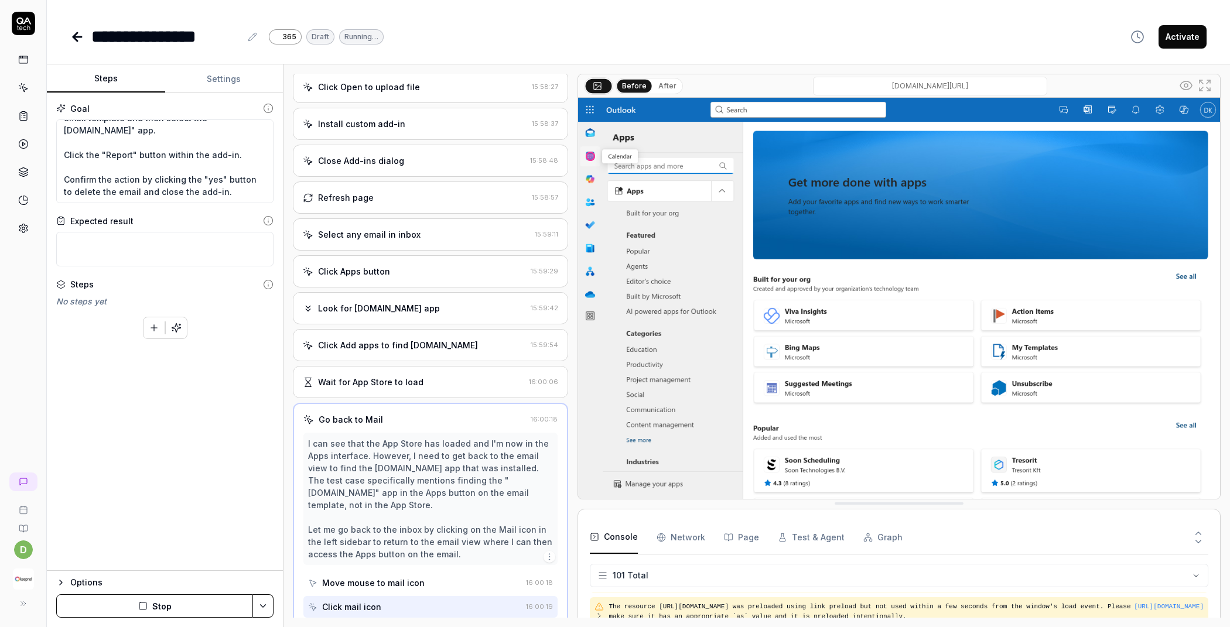
click at [422, 379] on div "Wait for App Store to load" at bounding box center [413, 382] width 221 height 12
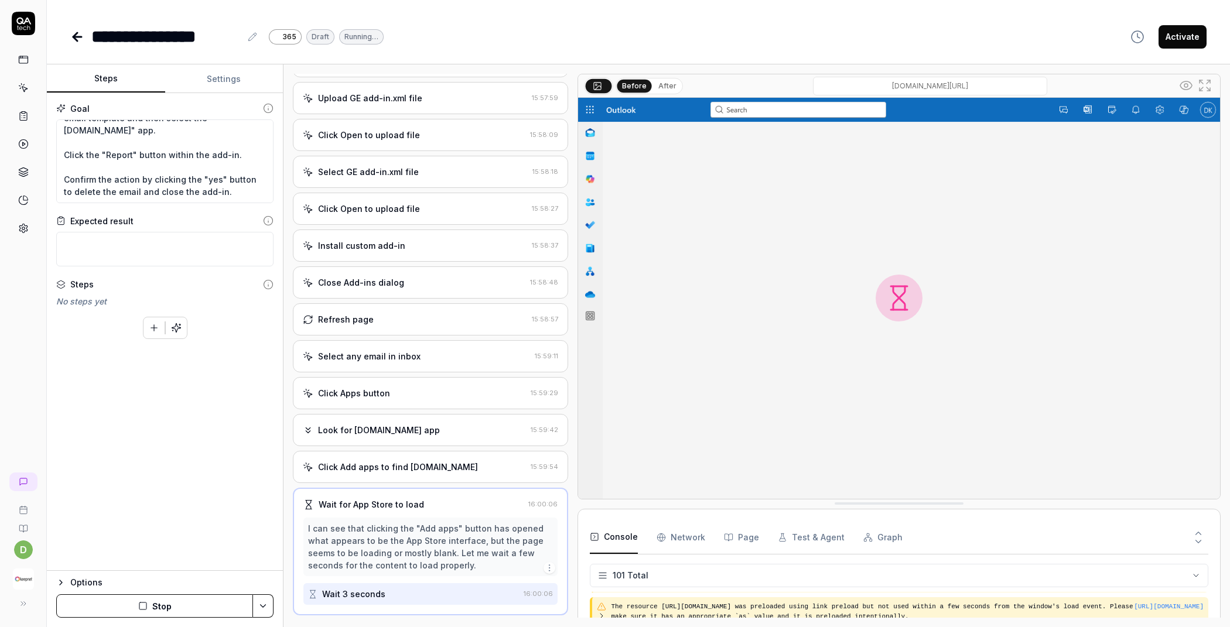
click at [430, 360] on div "Select any email in inbox" at bounding box center [416, 356] width 227 height 12
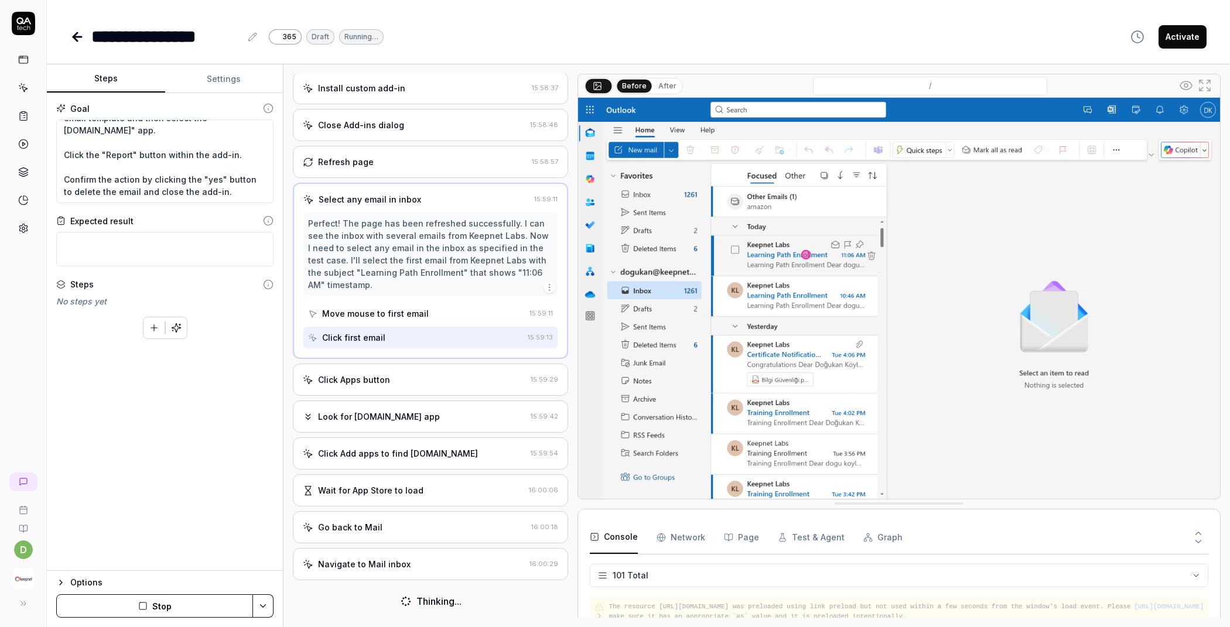
click at [365, 565] on div "Navigate to Mail inbox" at bounding box center [364, 564] width 93 height 12
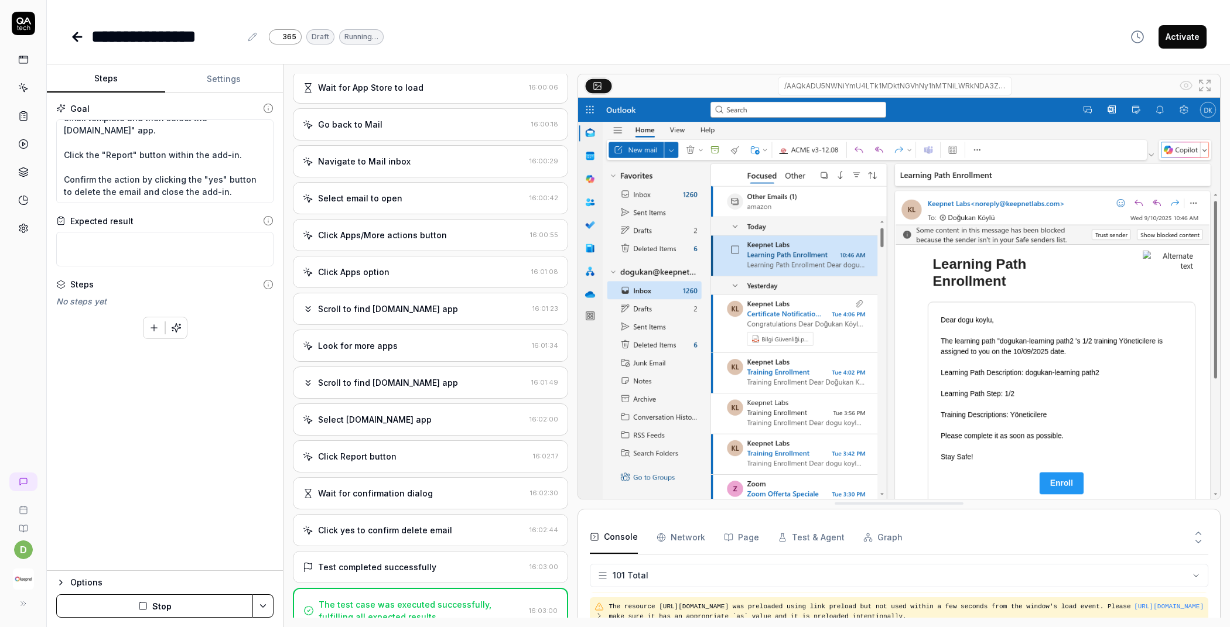
scroll to position [656, 0]
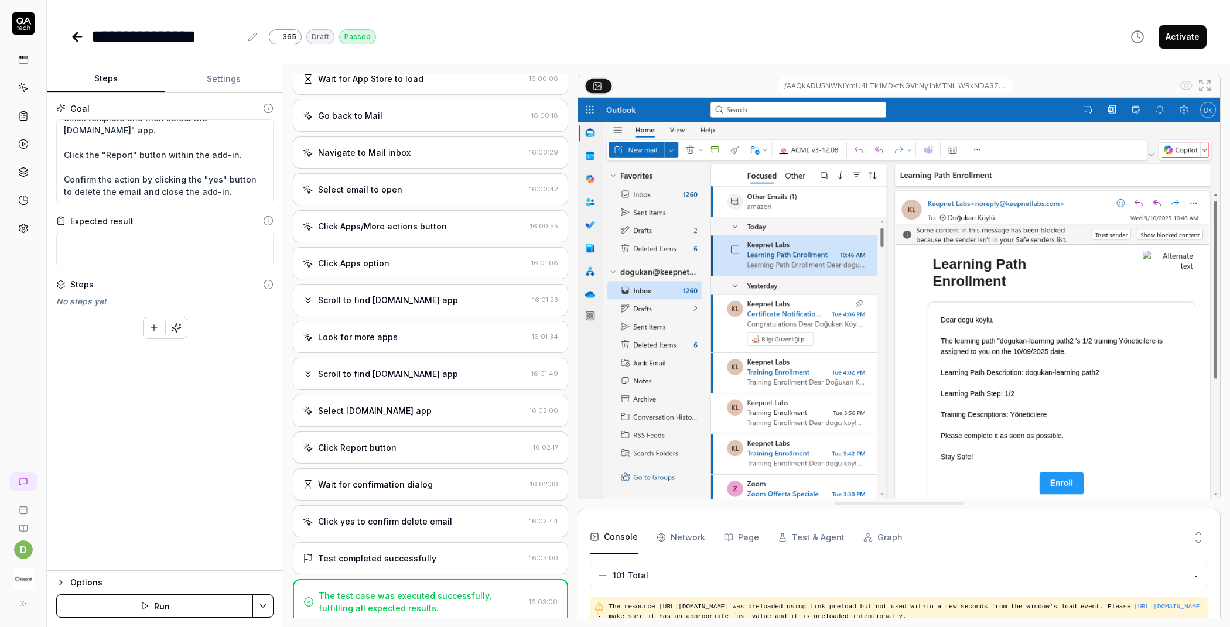
type textarea "*"
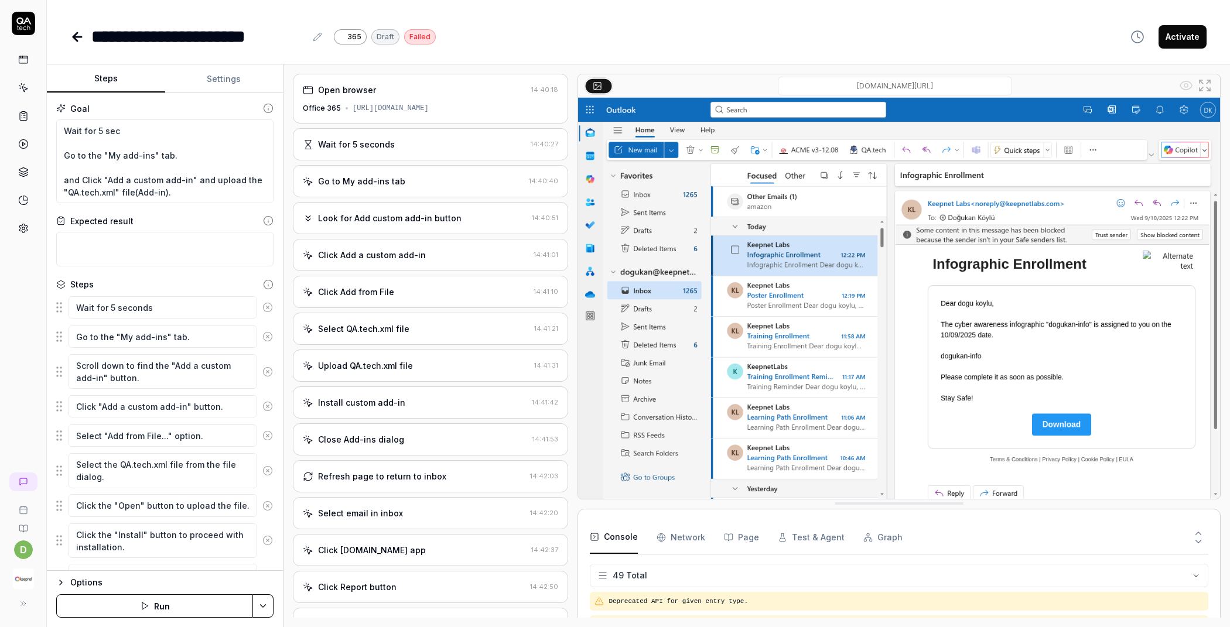
scroll to position [1124, 0]
